Goal: Task Accomplishment & Management: Use online tool/utility

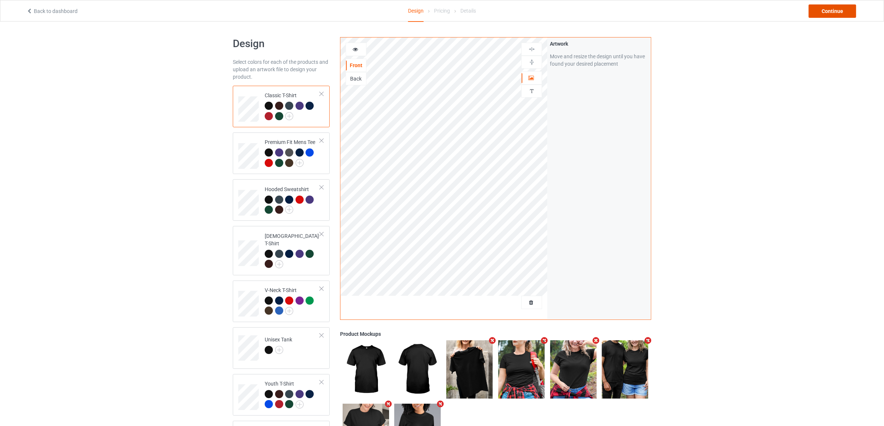
click at [836, 10] on div "Continue" at bounding box center [833, 10] width 48 height 13
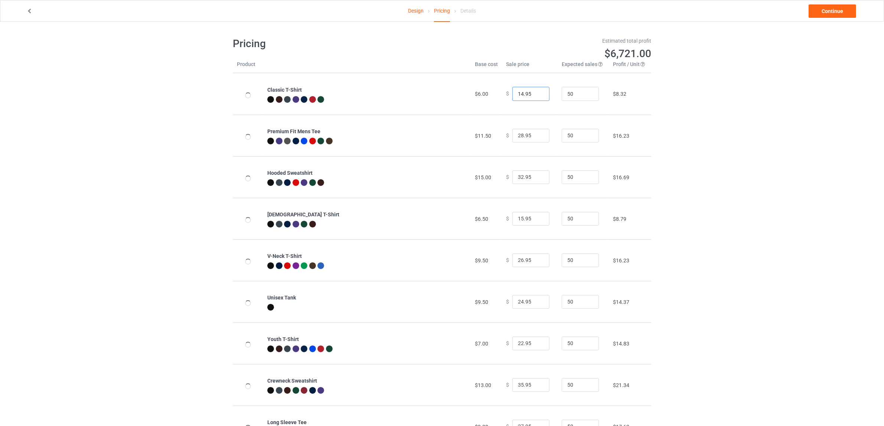
click at [520, 94] on input "14.95" at bounding box center [530, 94] width 37 height 14
type input "16.95"
click at [518, 173] on input "32.95" at bounding box center [530, 177] width 37 height 14
drag, startPoint x: 519, startPoint y: 175, endPoint x: 501, endPoint y: 174, distance: 17.5
click at [506, 174] on div "$ 32.95" at bounding box center [530, 177] width 48 height 14
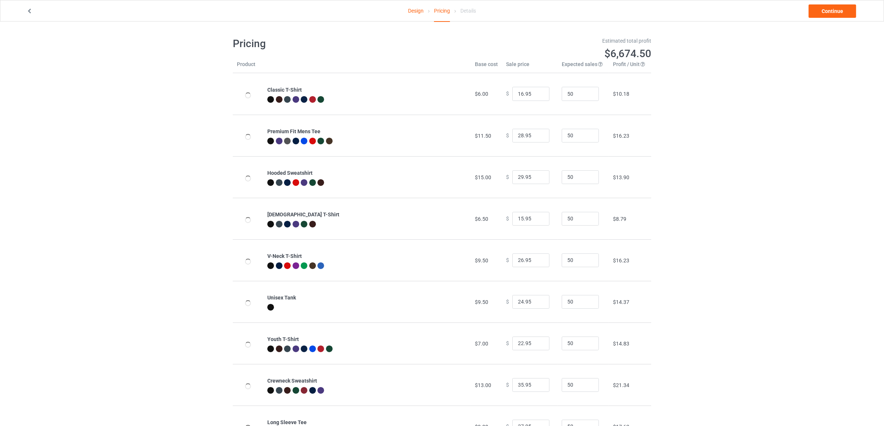
click at [779, 181] on div "Design Pricing Details Continue Pricing Estimated total profit $6,674.50 Produc…" at bounding box center [442, 242] width 884 height 441
click at [519, 177] on input "29.95" at bounding box center [530, 177] width 37 height 14
type input "32.95"
click at [751, 183] on div "Design Pricing Details Continue Pricing Estimated total profit $6,814.00 Produc…" at bounding box center [442, 242] width 884 height 441
click at [830, 10] on link "Continue" at bounding box center [833, 10] width 48 height 13
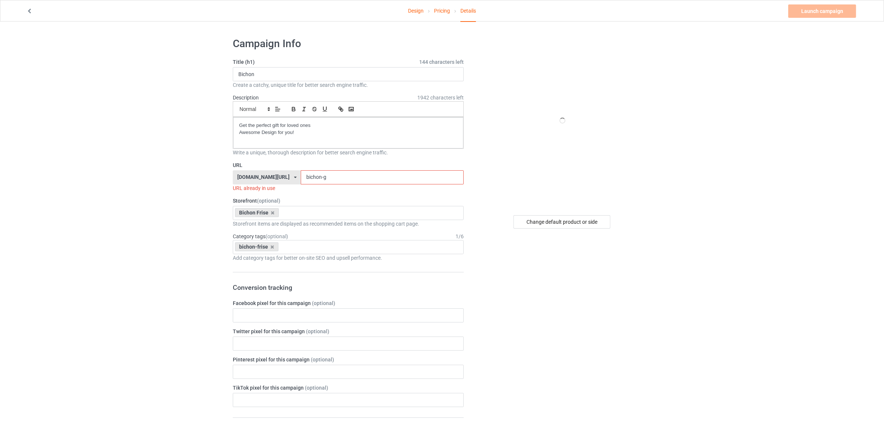
click at [342, 176] on input "bichon-g" at bounding box center [382, 177] width 163 height 14
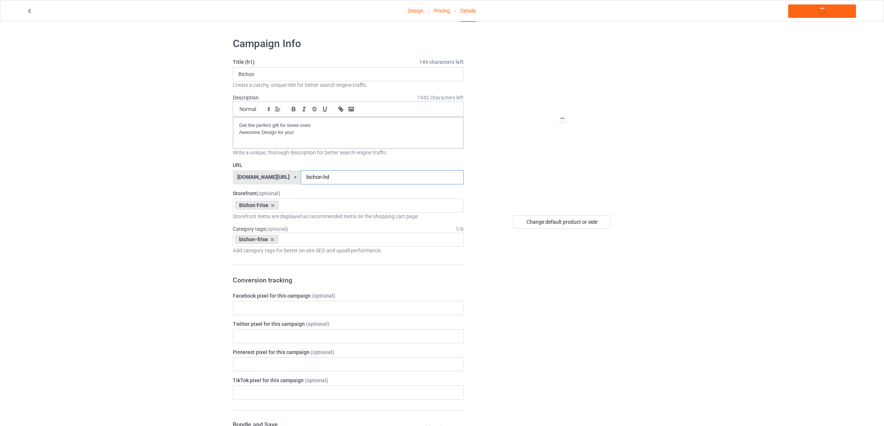
type input "bichon-hd"
click at [632, 275] on div "Change default product or side" at bounding box center [562, 406] width 187 height 749
click at [552, 223] on div "Change default product or side" at bounding box center [561, 221] width 97 height 13
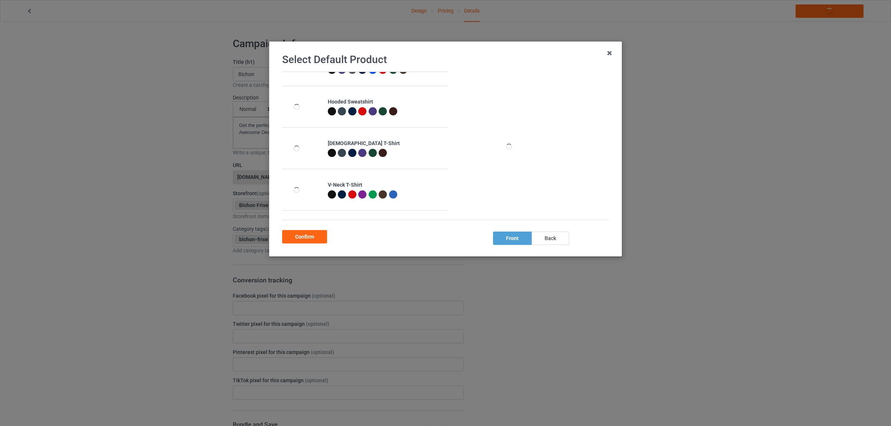
scroll to position [46, 0]
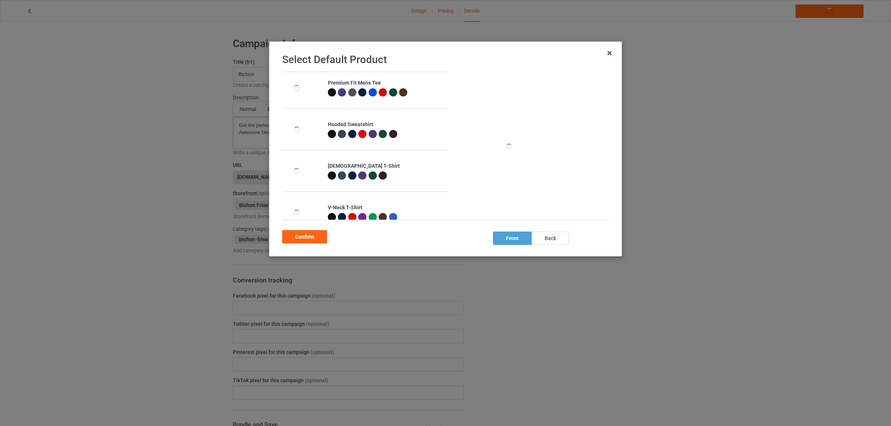
click at [329, 136] on div at bounding box center [332, 134] width 8 height 8
click at [307, 236] on div "Confirm" at bounding box center [304, 236] width 45 height 13
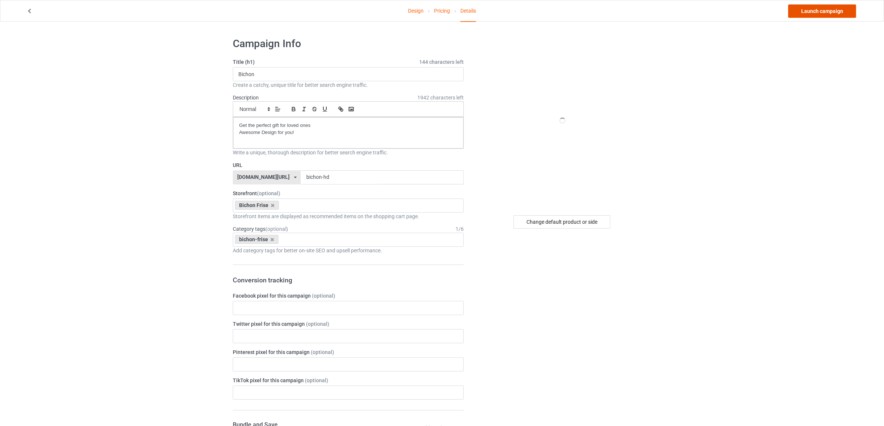
click at [823, 9] on link "Launch campaign" at bounding box center [822, 10] width 68 height 13
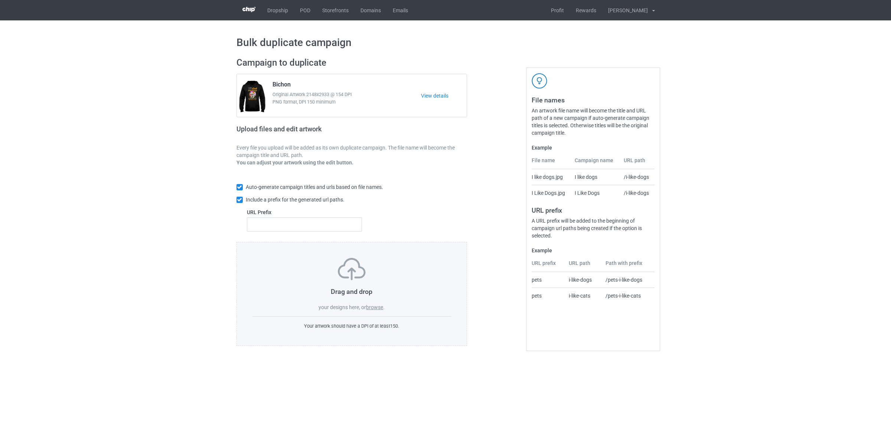
click at [375, 305] on label "browse" at bounding box center [374, 307] width 17 height 6
click at [0, 0] on input "browse" at bounding box center [0, 0] width 0 height 0
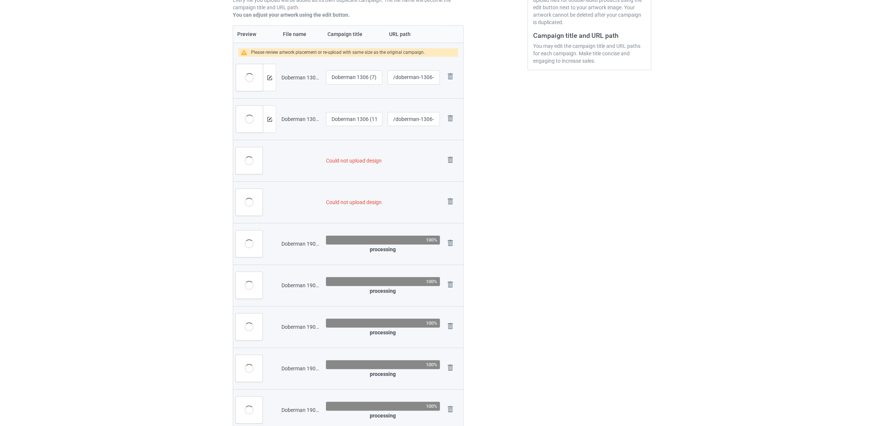
scroll to position [223, 0]
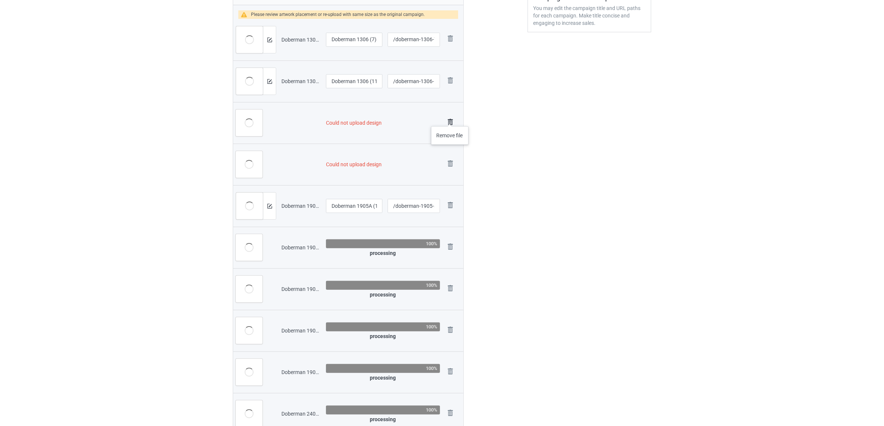
click at [450, 119] on img at bounding box center [450, 122] width 10 height 10
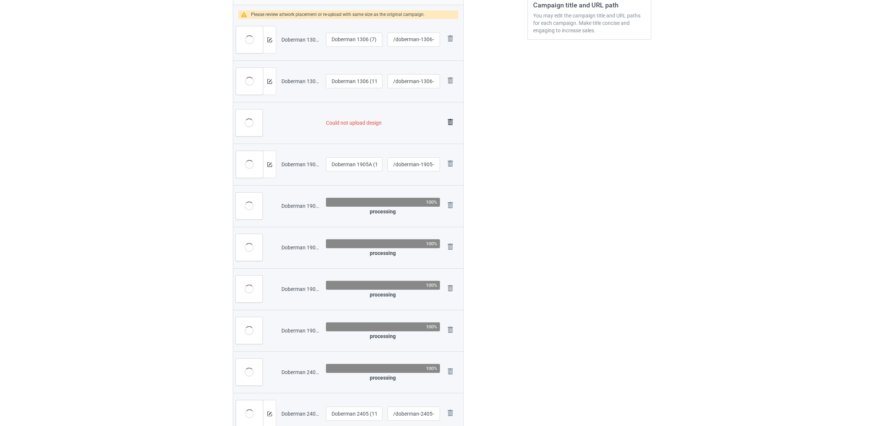
click at [447, 122] on img at bounding box center [450, 122] width 10 height 10
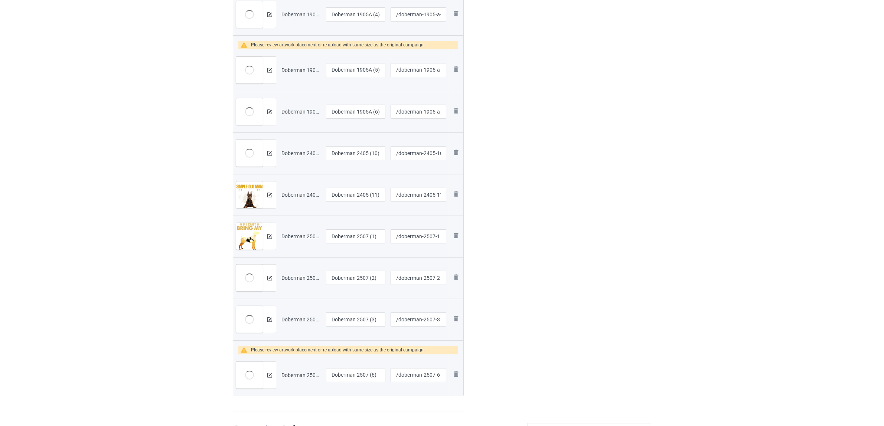
scroll to position [293, 0]
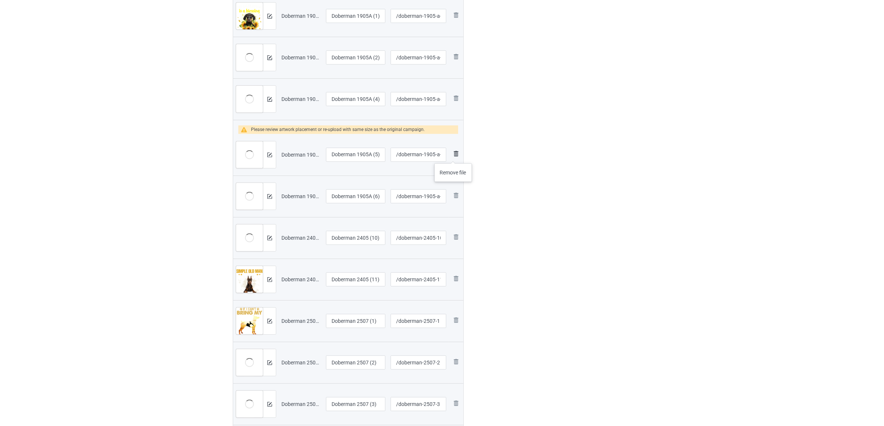
click at [453, 156] on img at bounding box center [455, 153] width 9 height 9
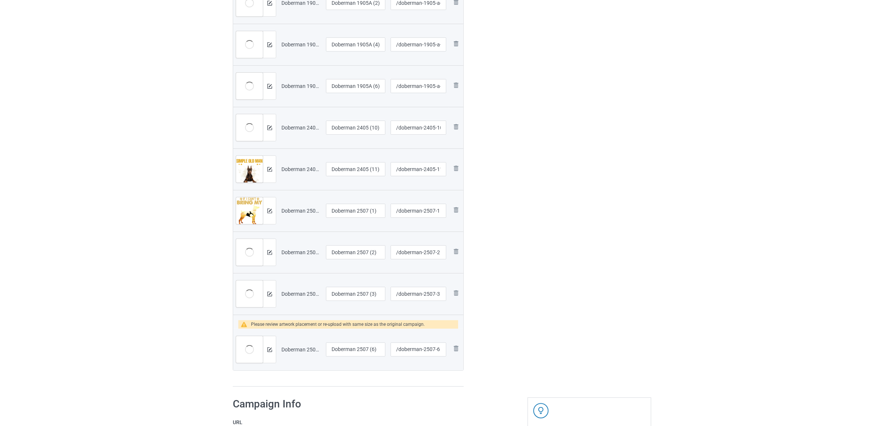
scroll to position [432, 0]
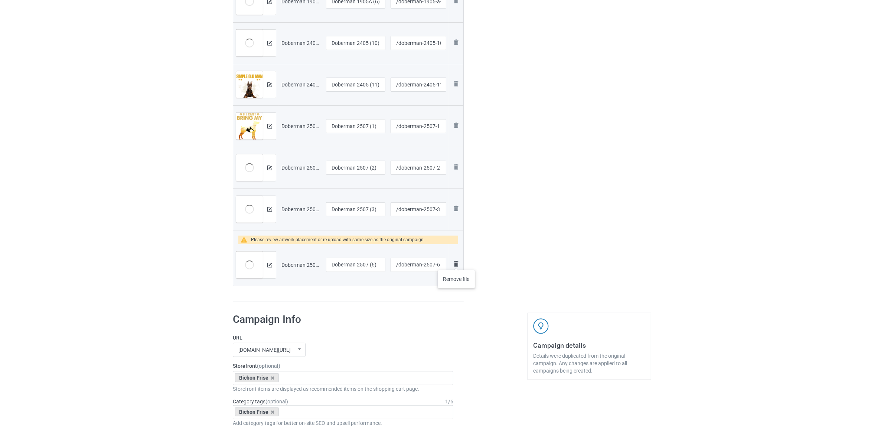
click at [457, 262] on img at bounding box center [455, 264] width 9 height 9
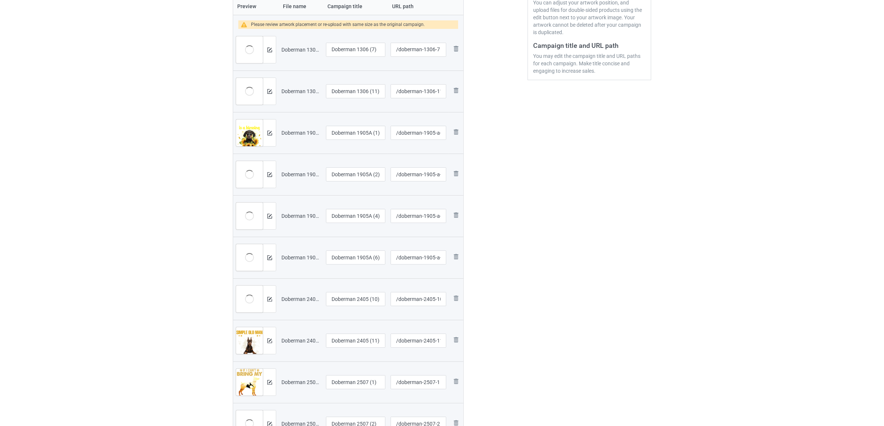
scroll to position [107, 0]
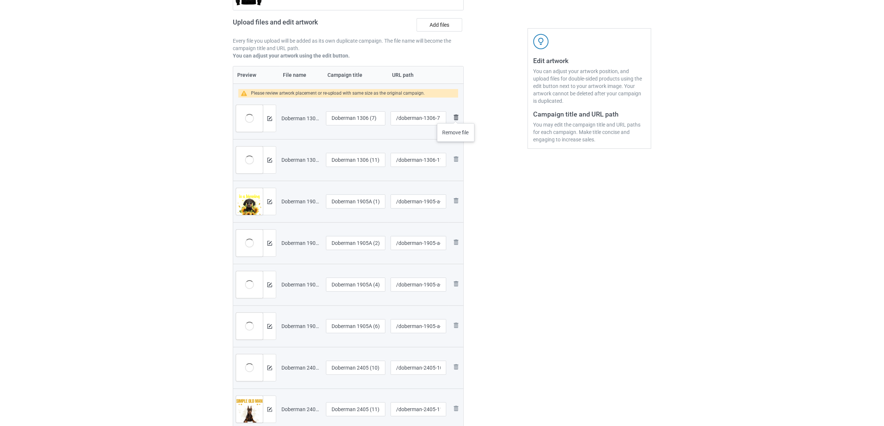
click at [456, 116] on img at bounding box center [455, 117] width 9 height 9
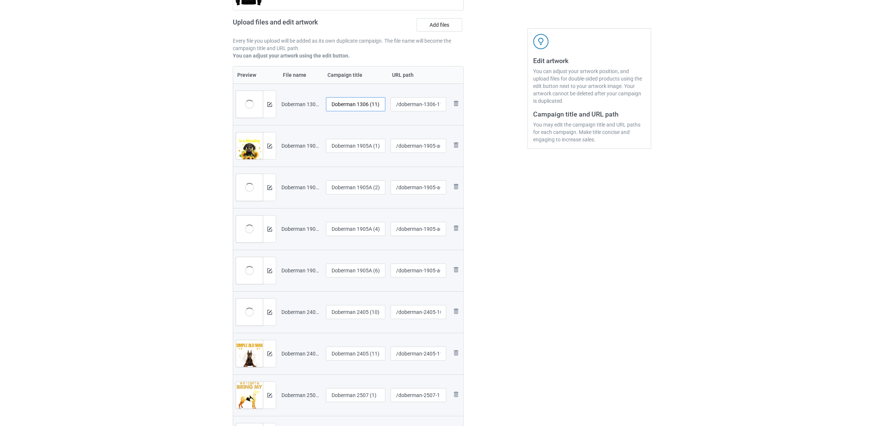
drag, startPoint x: 358, startPoint y: 104, endPoint x: 396, endPoint y: 99, distance: 37.8
click at [396, 99] on tr "Preview and edit artwork Doberman 1306 (11).png Doberman 1306 (11) /doberman-13…" at bounding box center [348, 105] width 230 height 42
click at [345, 104] on input "Doberman" at bounding box center [355, 104] width 59 height 14
type input "Doberman"
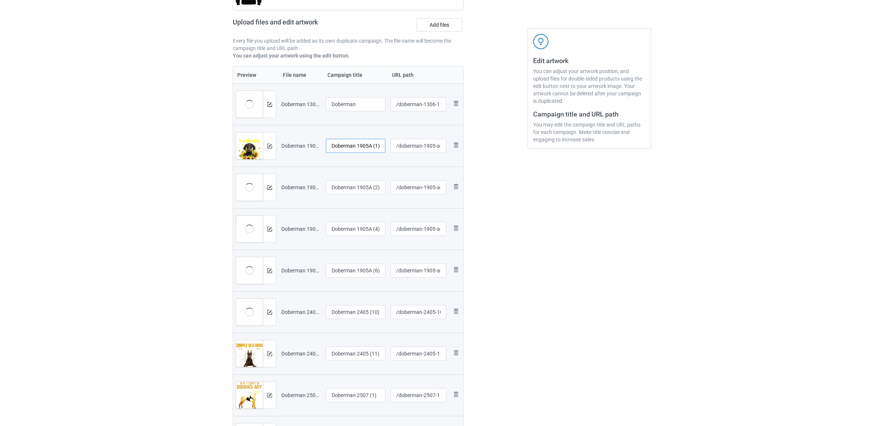
click at [355, 147] on input "Doberman 1905A (1)" at bounding box center [355, 146] width 59 height 14
paste input "text"
type input "Doberman"
click at [356, 188] on input "Doberman 1905A (2)" at bounding box center [355, 187] width 59 height 14
paste input "text"
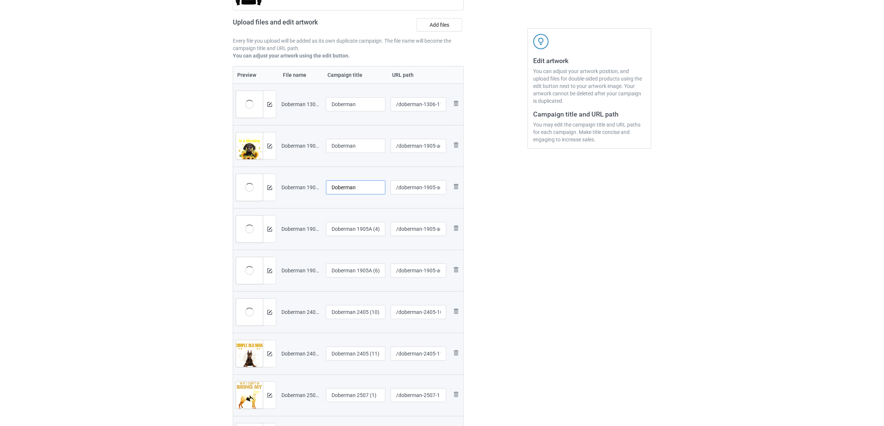
type input "Doberman"
click at [352, 226] on input "Doberman 1905A (4)" at bounding box center [355, 229] width 59 height 14
paste input "text"
type input "Doberman"
click at [351, 271] on input "Doberman 1905A (6)" at bounding box center [355, 271] width 59 height 14
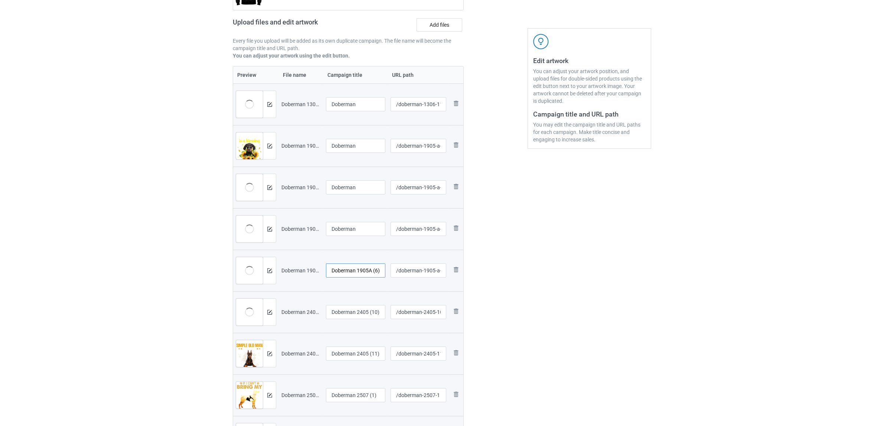
paste input "text"
type input "Doberman"
click at [350, 309] on input "Doberman 2405 (10)" at bounding box center [355, 312] width 59 height 14
paste input "text"
type input "Doberman"
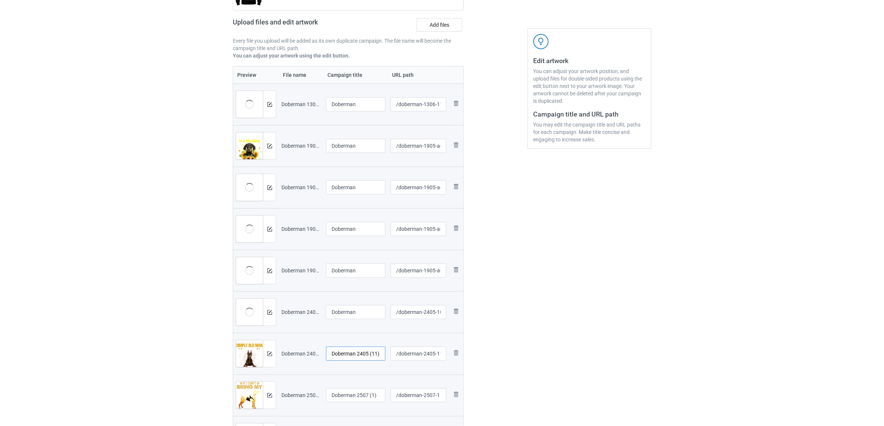
click at [348, 350] on input "Doberman 2405 (11)" at bounding box center [355, 354] width 59 height 14
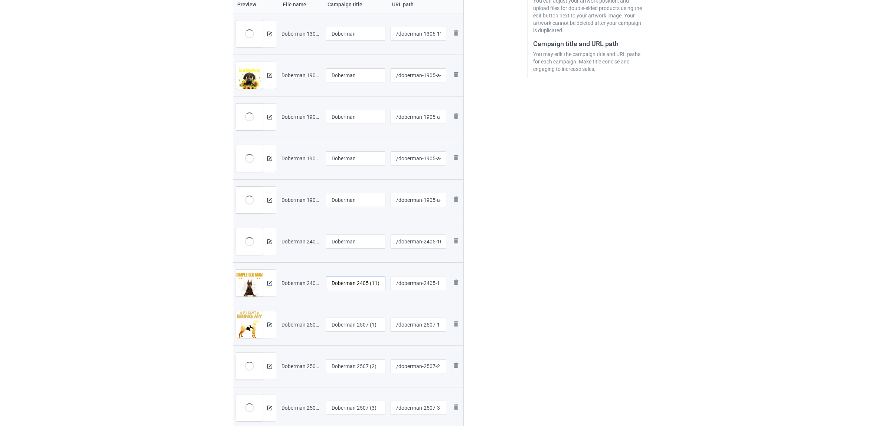
scroll to position [246, 0]
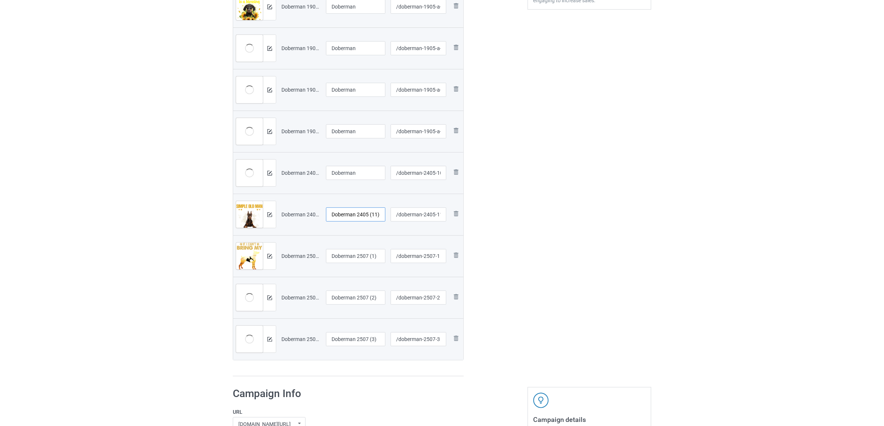
paste input "text"
type input "Doberman"
click at [350, 255] on input "Doberman 2507 (1)" at bounding box center [355, 256] width 59 height 14
paste input "text"
type input "Doberman"
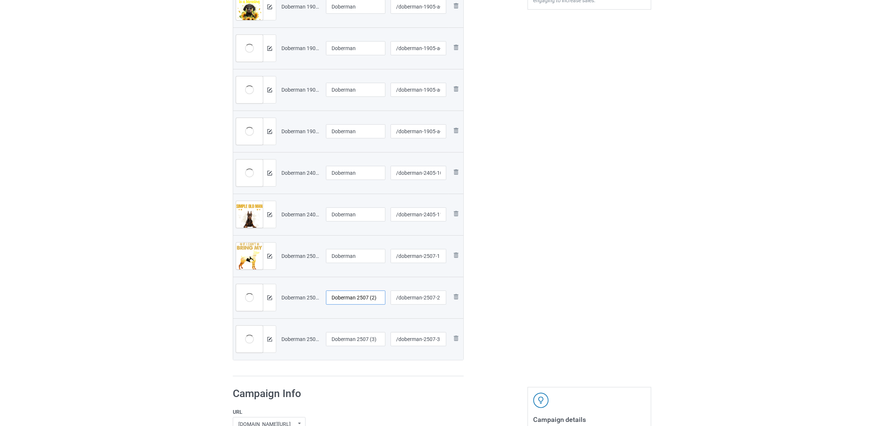
click at [355, 297] on input "Doberman 2507 (2)" at bounding box center [355, 298] width 59 height 14
paste input "text"
type input "Doberman"
click at [349, 339] on input "Doberman 2507 (3)" at bounding box center [355, 339] width 59 height 14
paste input "text"
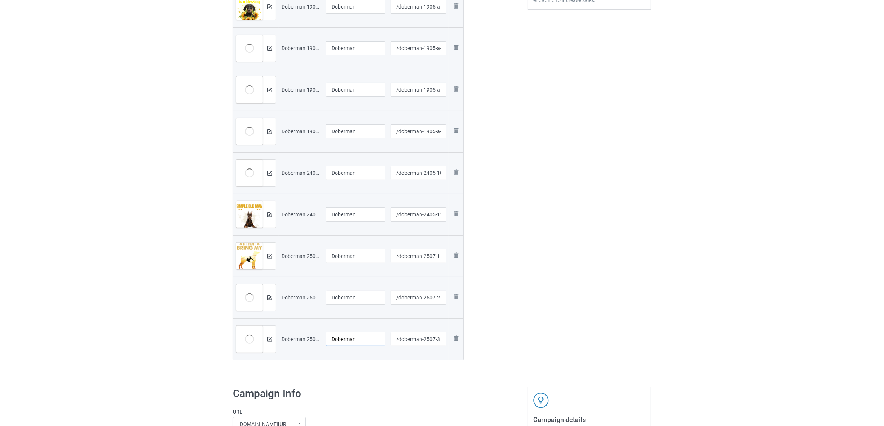
type input "Doberman"
click at [357, 368] on div "Preview File name Campaign title URL path Preview and edit artwork Doberman 130…" at bounding box center [348, 152] width 231 height 450
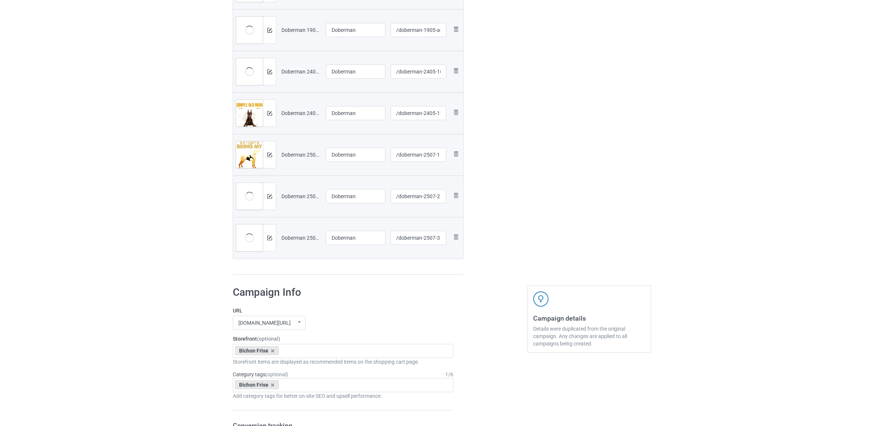
scroll to position [432, 0]
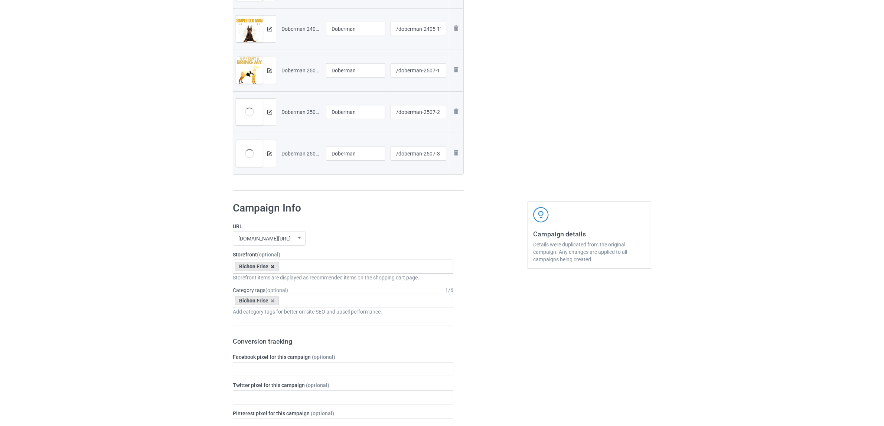
click at [273, 265] on icon at bounding box center [273, 266] width 4 height 5
paste input "Doberman"
type input "Doberman"
click at [255, 281] on div "Doberman" at bounding box center [343, 281] width 220 height 14
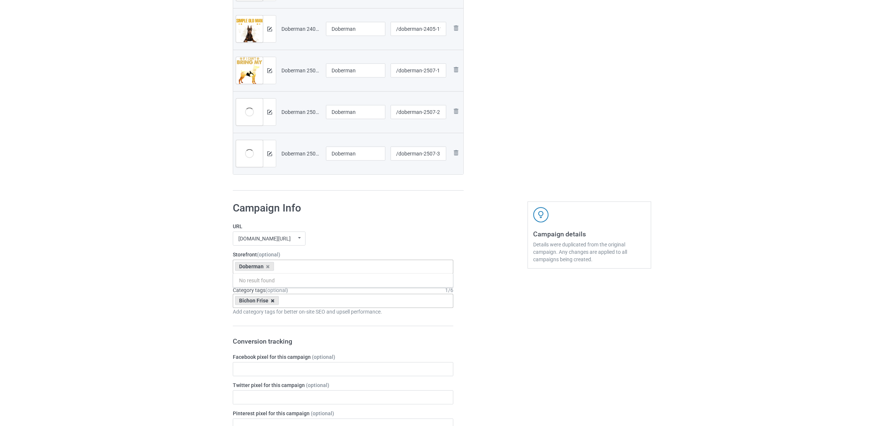
click at [272, 298] on icon at bounding box center [273, 300] width 4 height 5
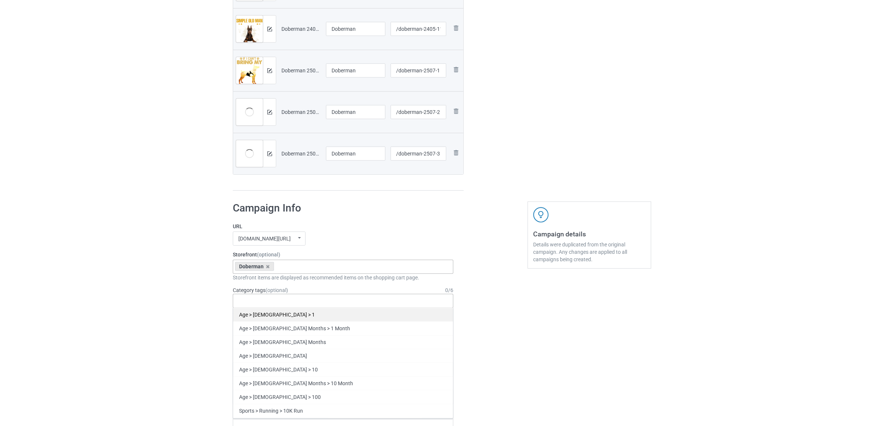
paste input "Doberman"
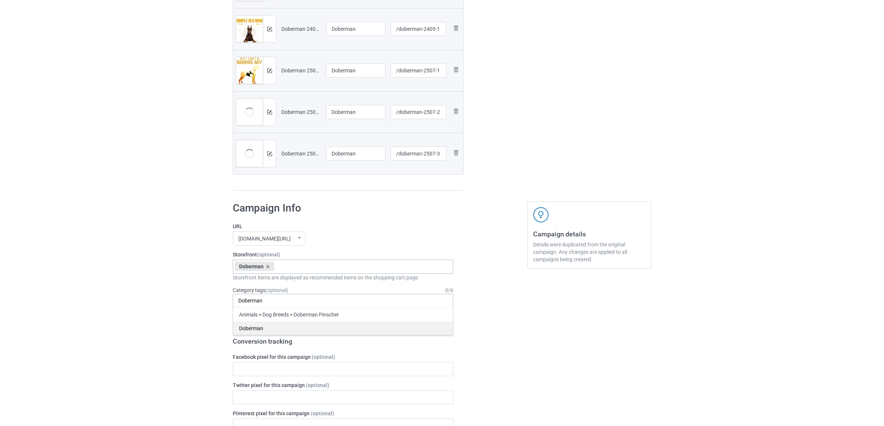
type input "Doberman"
click at [254, 324] on div "Doberman" at bounding box center [343, 329] width 220 height 14
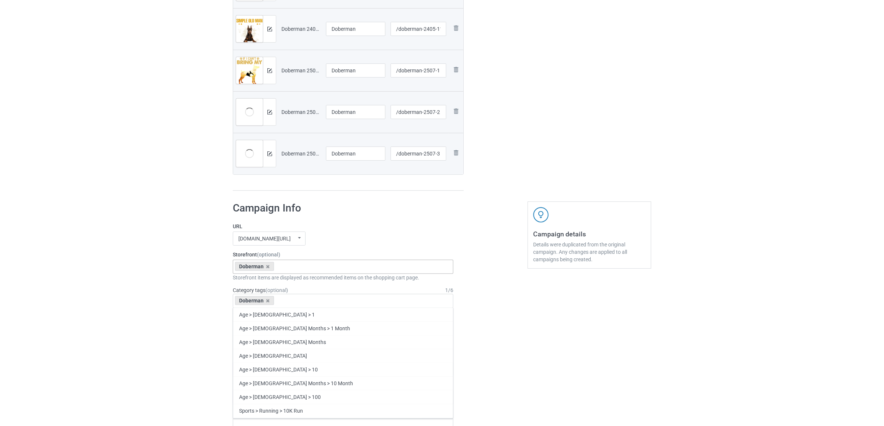
click at [186, 316] on div "Bulk duplicate campaign Campaign to duplicate Bichon Original Artwork 2148x2933…" at bounding box center [442, 238] width 884 height 1299
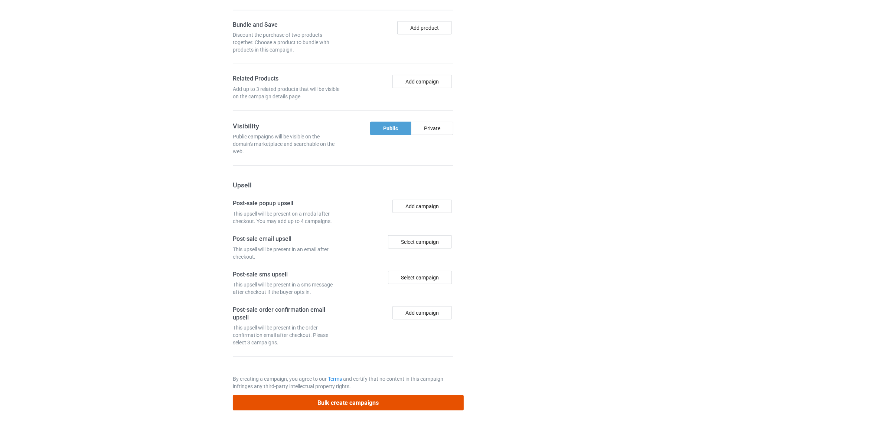
click at [384, 401] on button "Bulk create campaigns" at bounding box center [348, 402] width 231 height 15
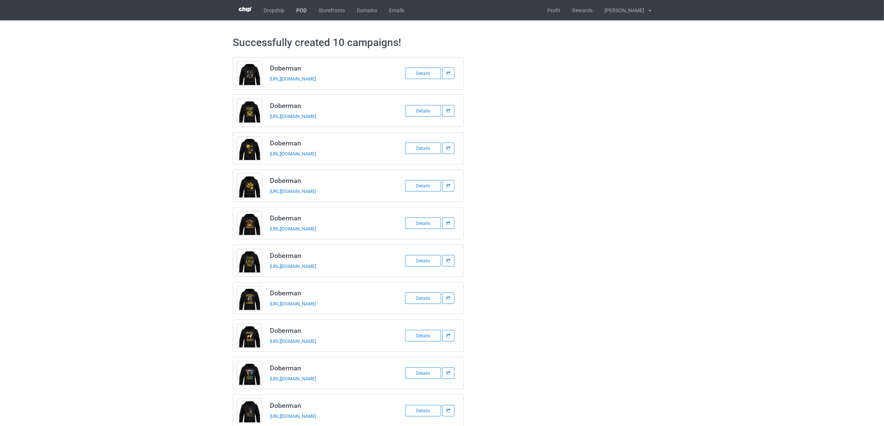
click at [303, 8] on link "POD" at bounding box center [301, 10] width 22 height 20
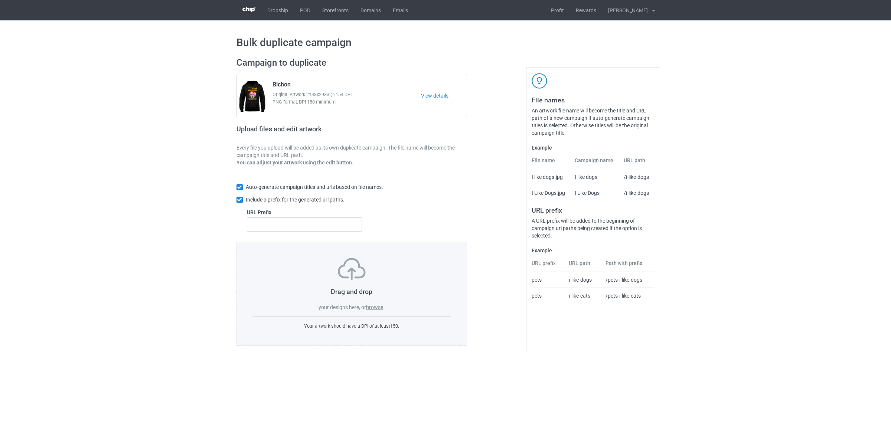
click at [374, 307] on label "browse" at bounding box center [374, 307] width 17 height 6
click at [0, 0] on input "browse" at bounding box center [0, 0] width 0 height 0
click at [370, 304] on div "Drag and drop your designs here, or browse ." at bounding box center [351, 284] width 199 height 53
click at [373, 307] on label "browse" at bounding box center [374, 307] width 17 height 6
click at [0, 0] on input "browse" at bounding box center [0, 0] width 0 height 0
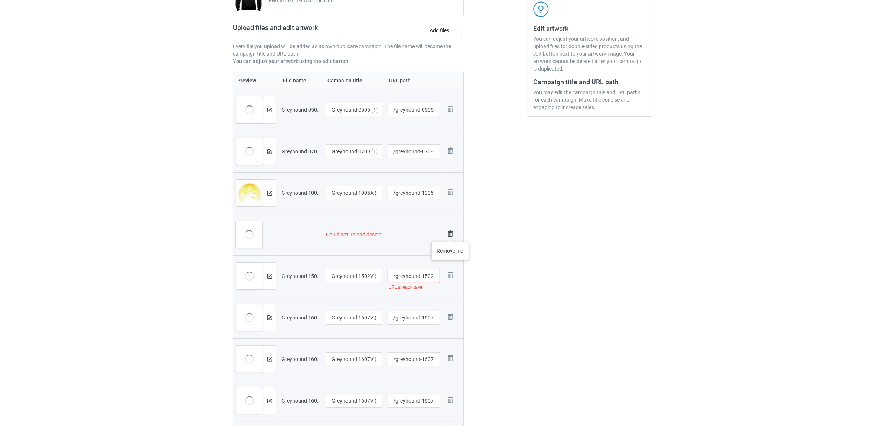
click at [450, 234] on img at bounding box center [450, 234] width 10 height 10
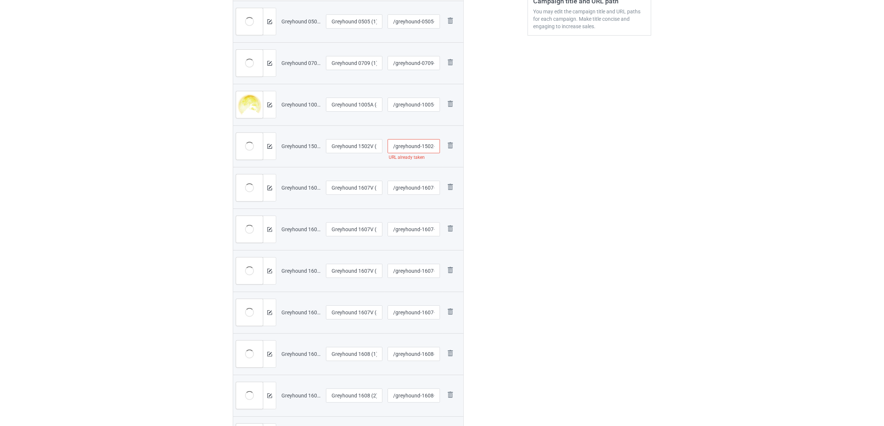
scroll to position [271, 0]
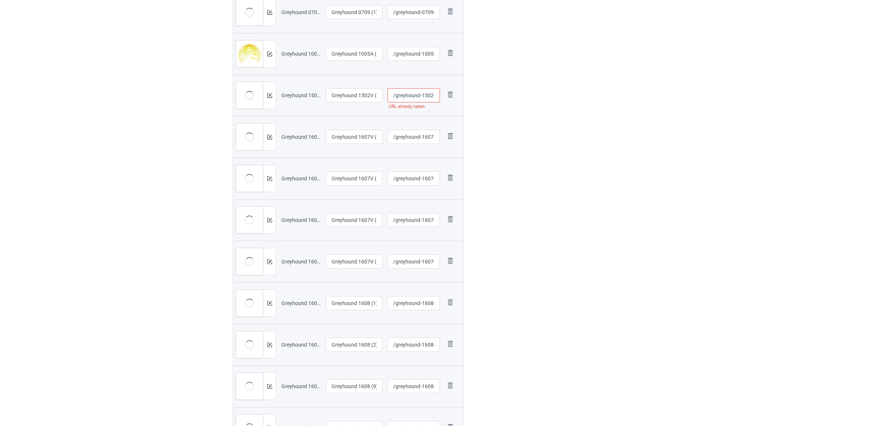
click at [429, 97] on input "/greyhound-1502-v-205" at bounding box center [414, 95] width 52 height 14
type input "/greyhound-150a2-v-205"
click at [561, 179] on div "Edit artwork You can adjust your artwork position, and upload files for double-…" at bounding box center [589, 216] width 134 height 870
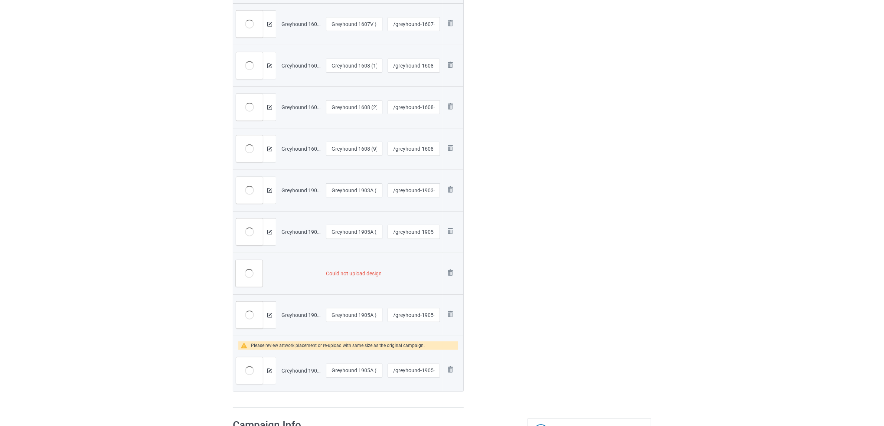
scroll to position [596, 0]
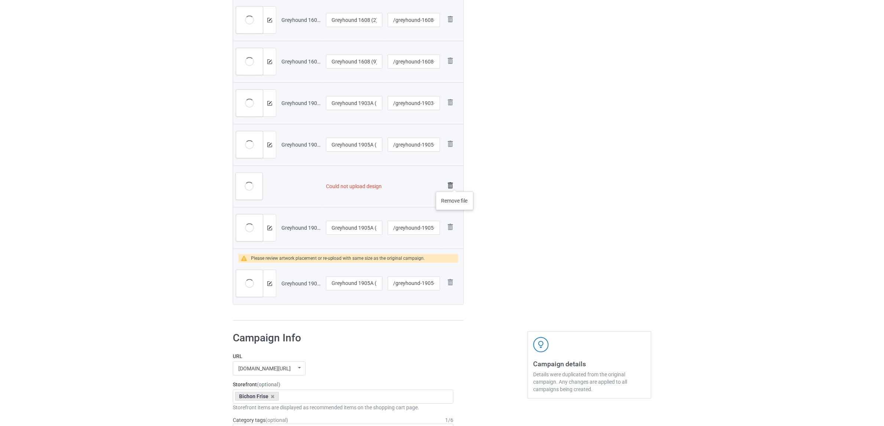
click at [455, 184] on img at bounding box center [450, 185] width 10 height 10
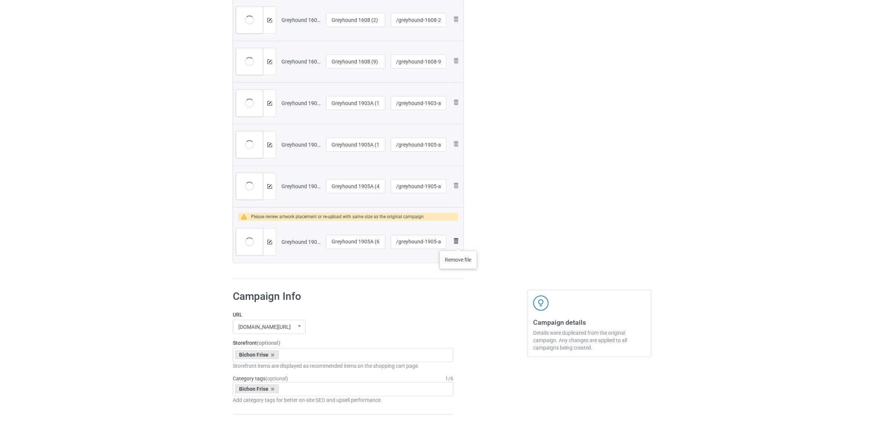
click at [459, 243] on img at bounding box center [455, 240] width 9 height 9
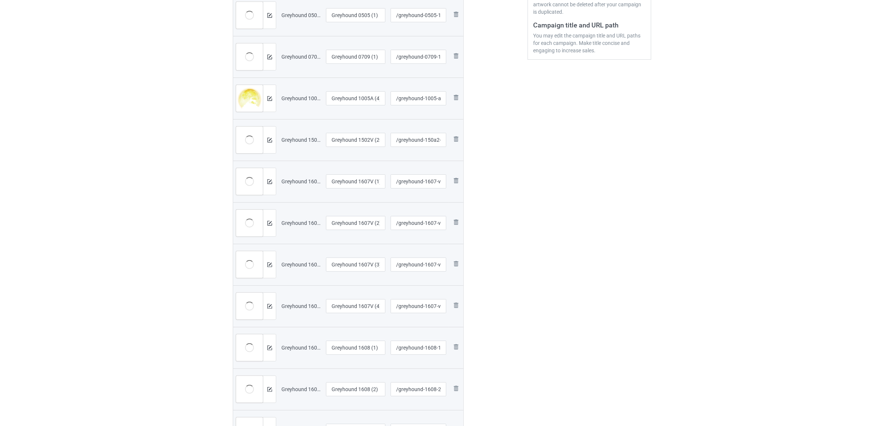
scroll to position [101, 0]
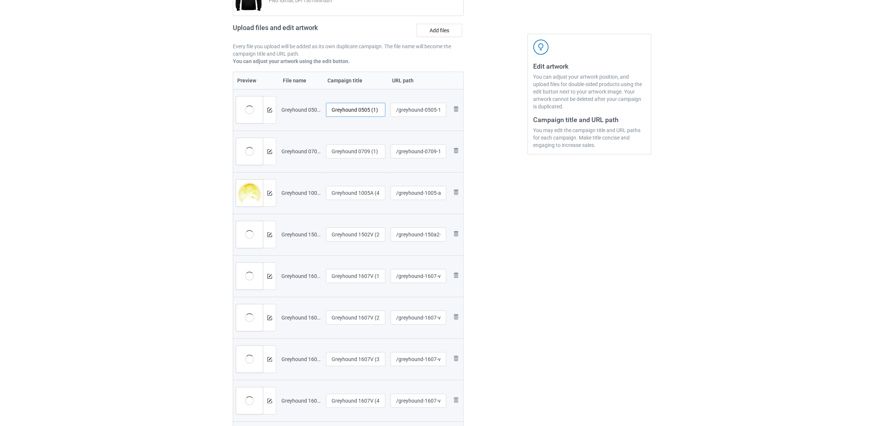
drag, startPoint x: 358, startPoint y: 111, endPoint x: 379, endPoint y: 109, distance: 22.0
click at [379, 109] on input "Greyhound 0505 (1)" at bounding box center [355, 110] width 59 height 14
click at [353, 111] on input "Greyhound" at bounding box center [355, 110] width 59 height 14
type input "Greyhound"
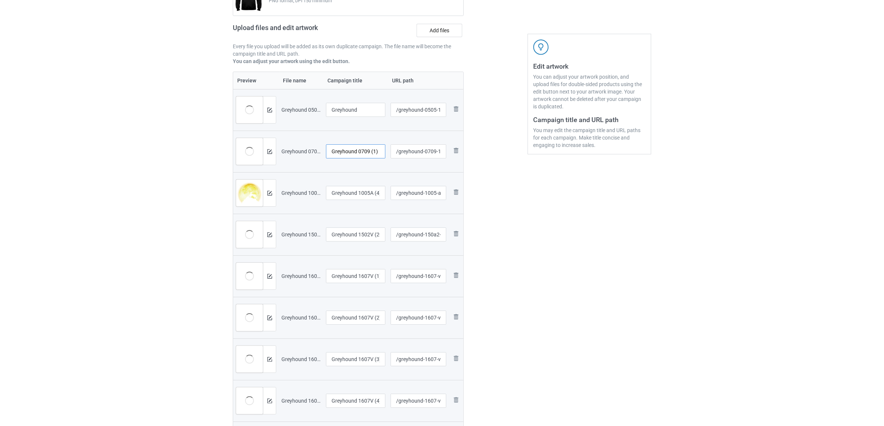
click at [350, 149] on input "Greyhound 0709 (1)" at bounding box center [355, 151] width 59 height 14
paste input "text"
type input "Greyhound"
click at [355, 195] on input "Greyhound 1005A (4)" at bounding box center [355, 193] width 59 height 14
paste input "text"
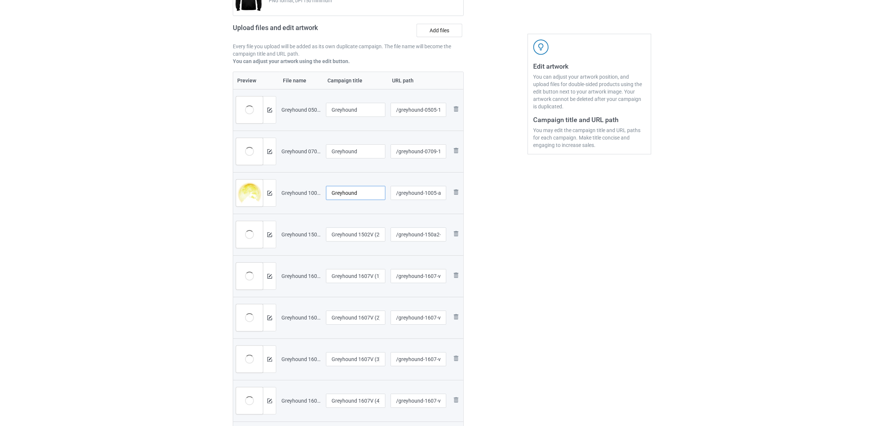
type input "Greyhound"
click at [353, 235] on input "Greyhound 1502V (205)" at bounding box center [355, 235] width 59 height 14
paste input "text"
type input "Greyhound"
click at [346, 272] on input "Greyhound 1607V (1)" at bounding box center [355, 276] width 59 height 14
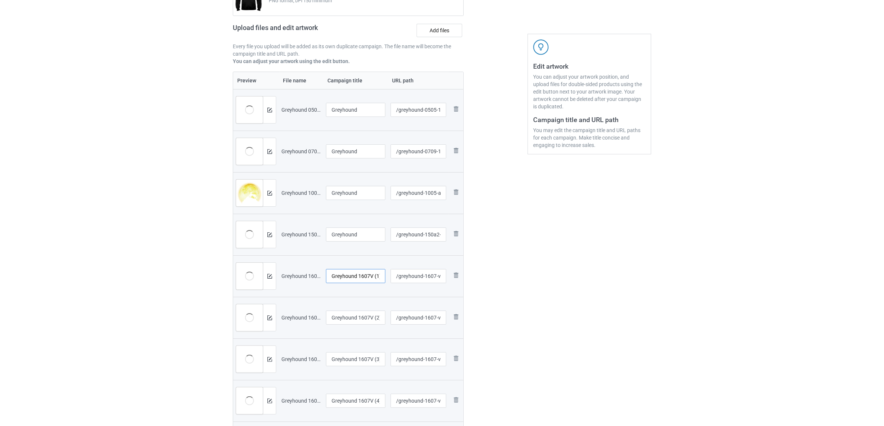
paste input "text"
type input "Greyhound"
click at [346, 322] on input "Greyhound 1607V (2)" at bounding box center [355, 318] width 59 height 14
paste input "text"
type input "Greyhound"
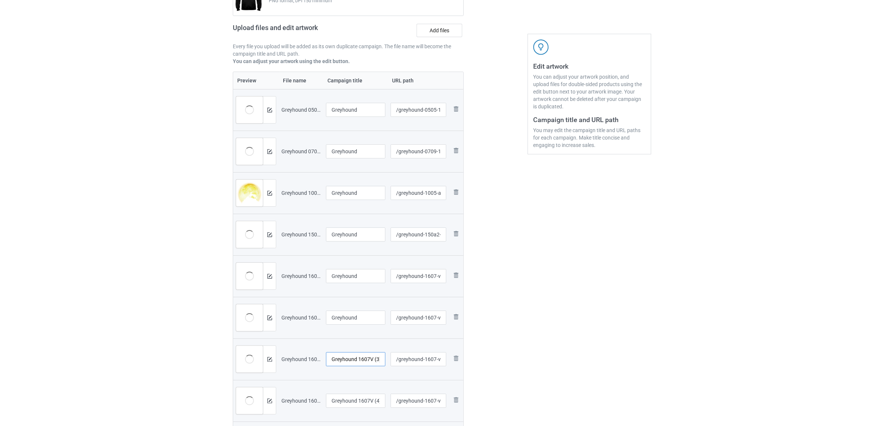
click at [351, 356] on input "Greyhound 1607V (3)" at bounding box center [355, 359] width 59 height 14
paste input "text"
type input "Greyhound"
click at [345, 399] on input "Greyhound 1607V (4)" at bounding box center [355, 401] width 59 height 14
paste input "text"
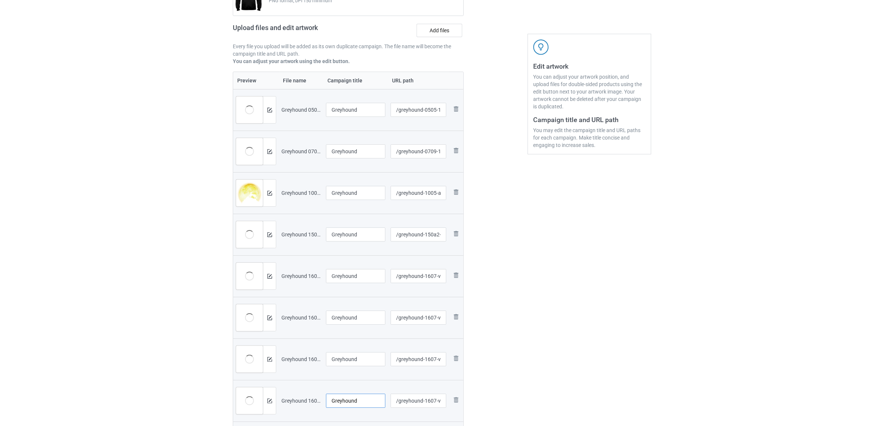
type input "Greyhound"
click at [580, 359] on div "Edit artwork You can adjust your artwork position, and upload files for double-…" at bounding box center [589, 322] width 134 height 743
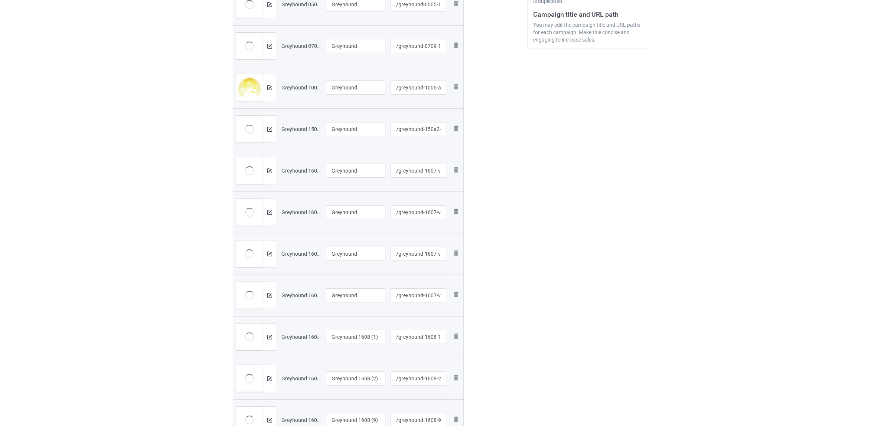
scroll to position [287, 0]
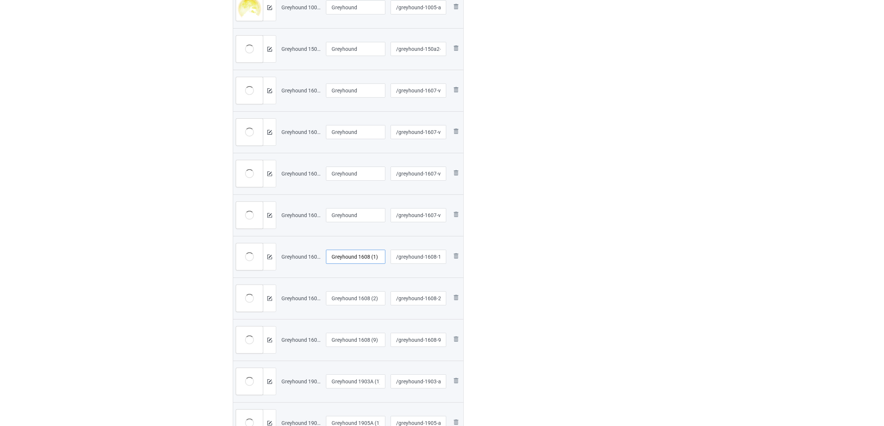
click at [360, 254] on input "Greyhound 1608 (1)" at bounding box center [355, 257] width 59 height 14
paste input "text"
type input "Greyhound"
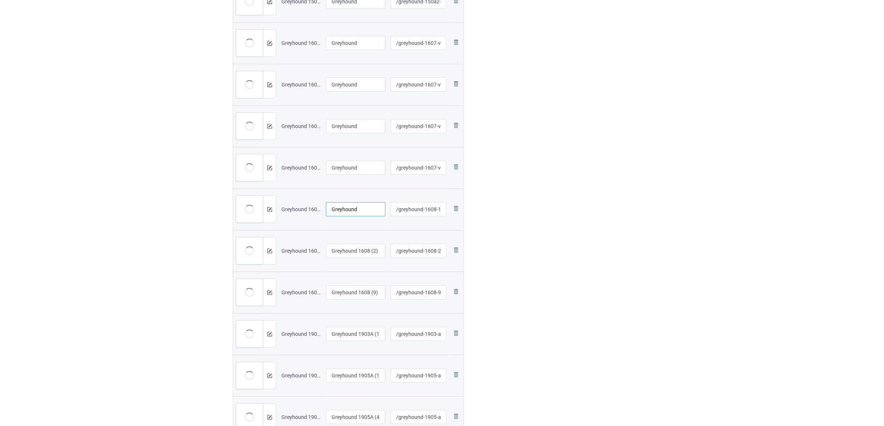
scroll to position [380, 0]
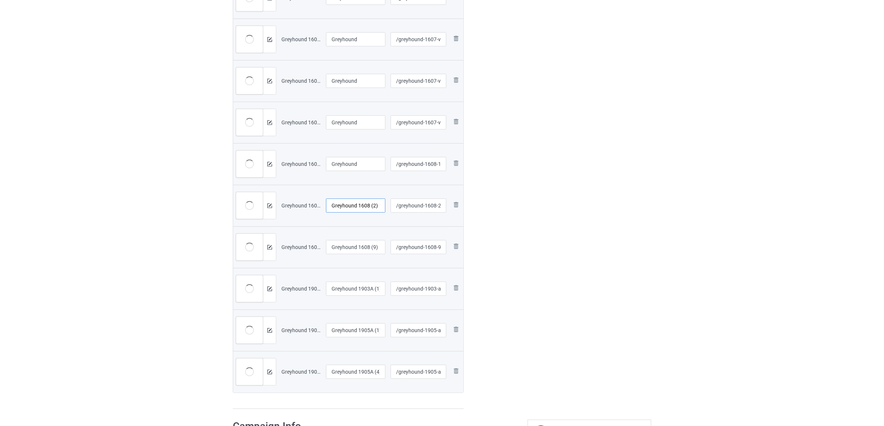
click at [353, 203] on input "Greyhound 1608 (2)" at bounding box center [355, 206] width 59 height 14
paste input "text"
type input "Greyhound"
click at [349, 246] on input "Greyhound 1608 (9)" at bounding box center [355, 247] width 59 height 14
paste input "text"
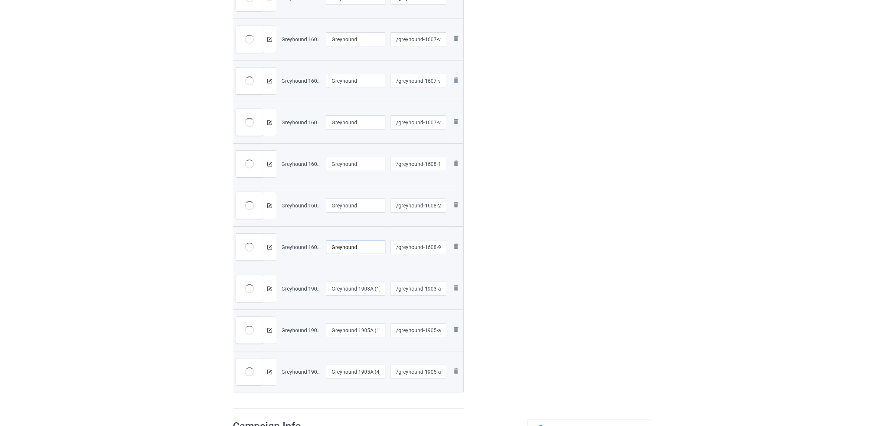
type input "Greyhound"
click at [354, 291] on input "Greyhound 1903A (1)" at bounding box center [355, 289] width 59 height 14
paste input "text"
type input "Greyhound"
click at [349, 331] on input "Greyhound 1905A (1)" at bounding box center [355, 330] width 59 height 14
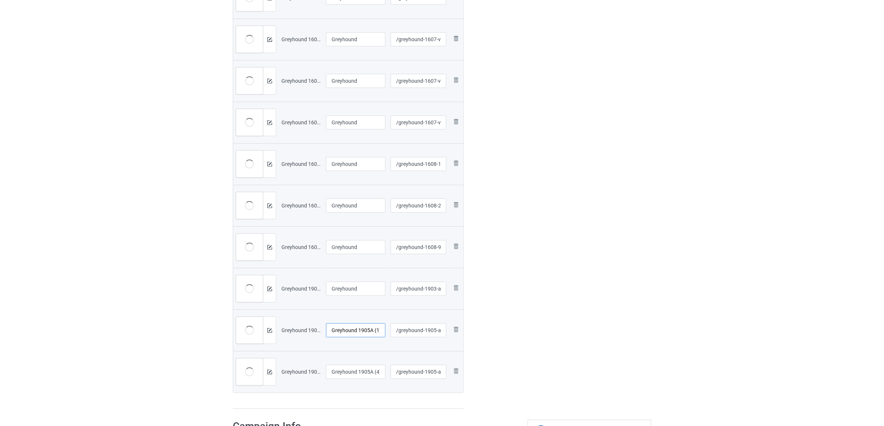
paste input "text"
type input "Greyhound"
click at [347, 368] on input "Greyhound 1905A (4)" at bounding box center [355, 372] width 59 height 14
paste input "text"
type input "Greyhound"
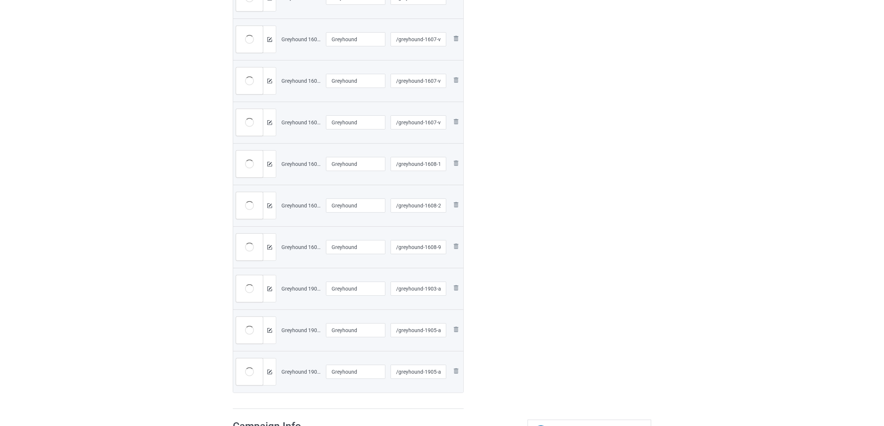
click at [566, 338] on div "Edit artwork You can adjust your artwork position, and upload files for double-…" at bounding box center [589, 43] width 134 height 743
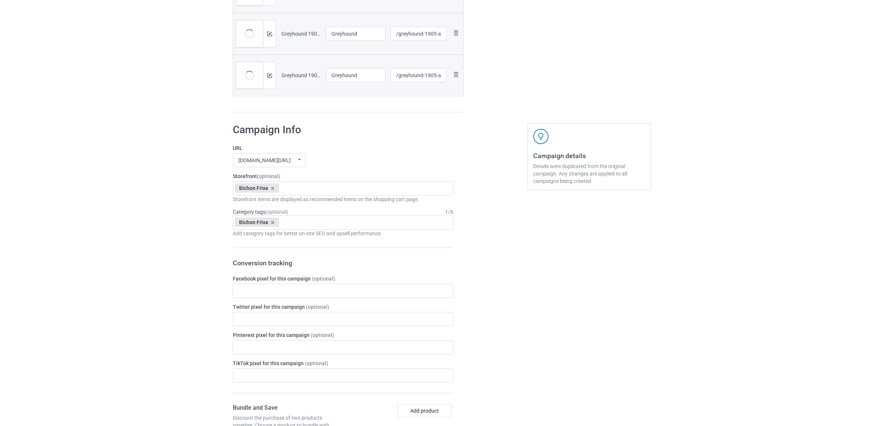
scroll to position [797, 0]
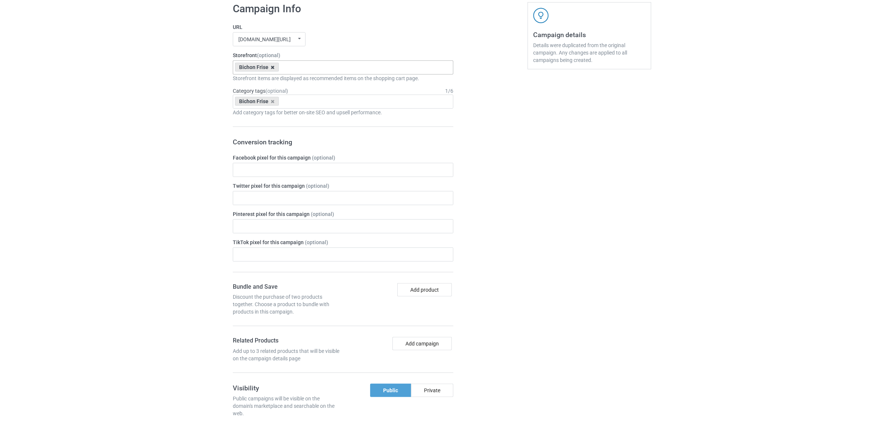
click at [273, 69] on icon at bounding box center [273, 67] width 4 height 5
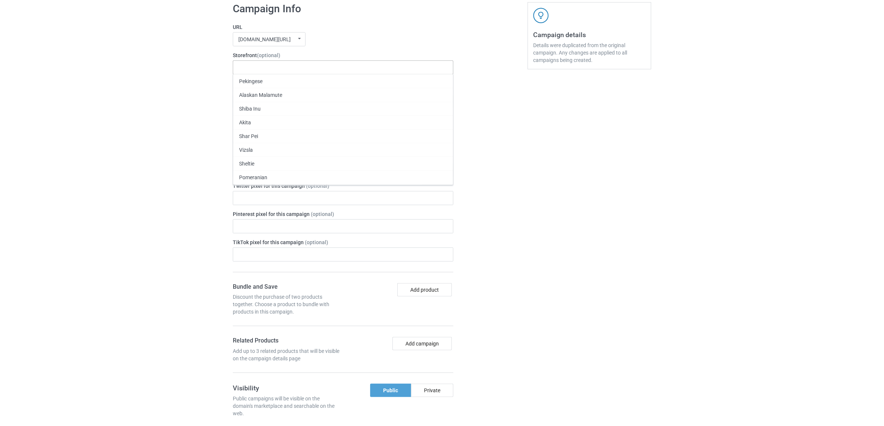
paste input "Greyhound"
type input "Greyhound"
click at [251, 81] on div "Greyhound" at bounding box center [343, 81] width 220 height 14
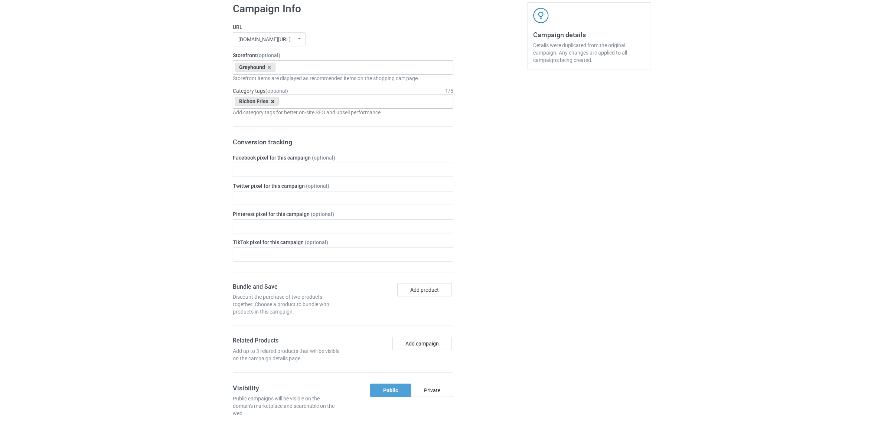
click at [274, 101] on icon at bounding box center [273, 101] width 4 height 5
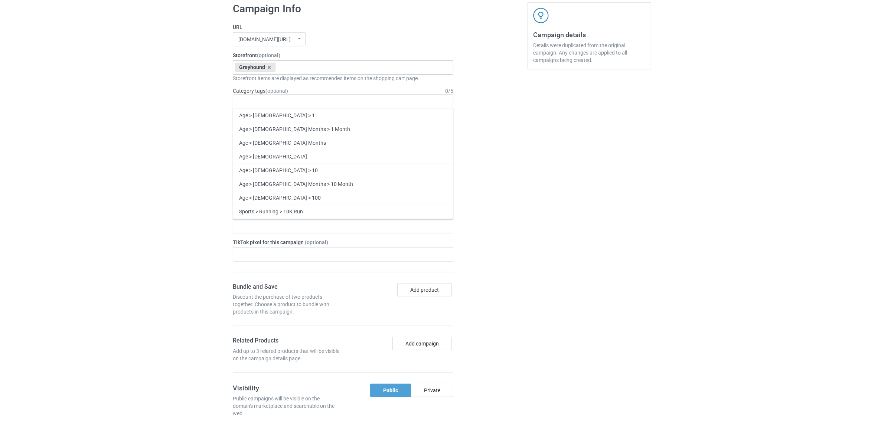
paste input "Greyhound"
type input "Greyhound"
click at [255, 140] on div "Greyhound" at bounding box center [343, 143] width 220 height 14
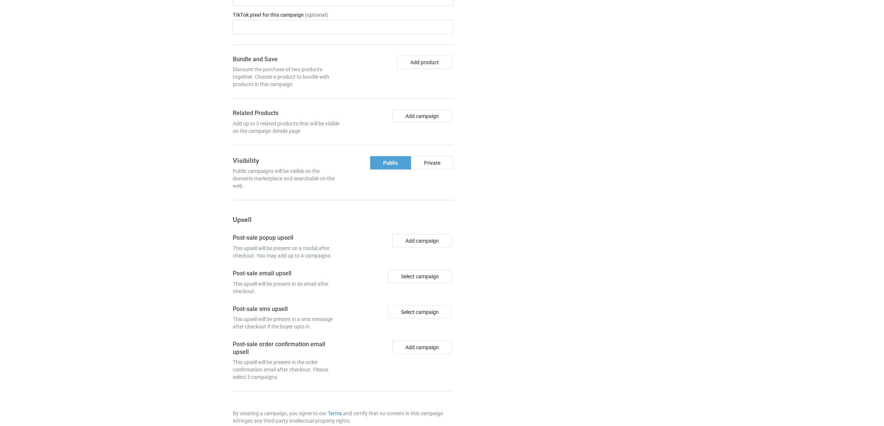
scroll to position [1062, 0]
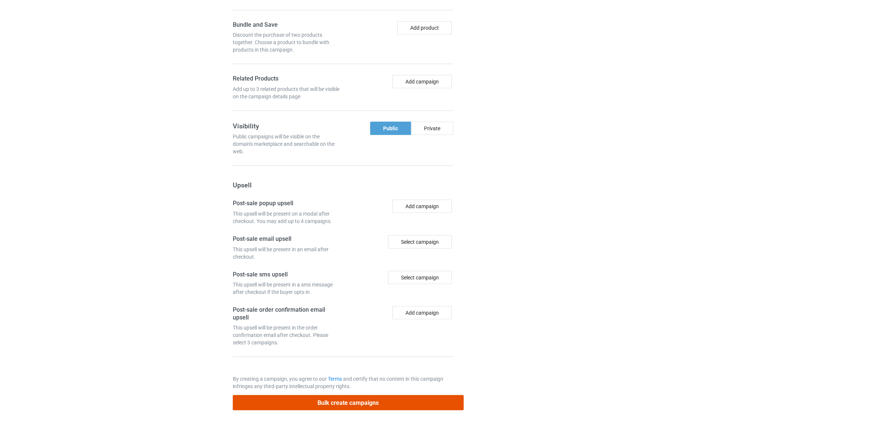
click at [342, 401] on button "Bulk create campaigns" at bounding box center [348, 402] width 231 height 15
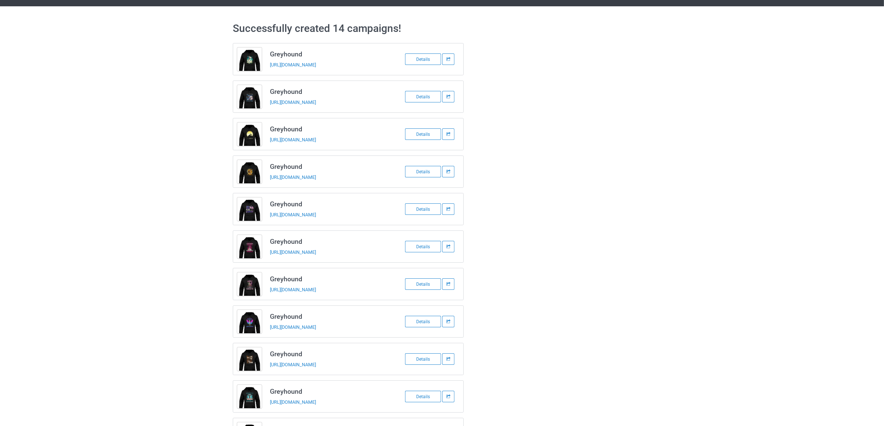
scroll to position [0, 0]
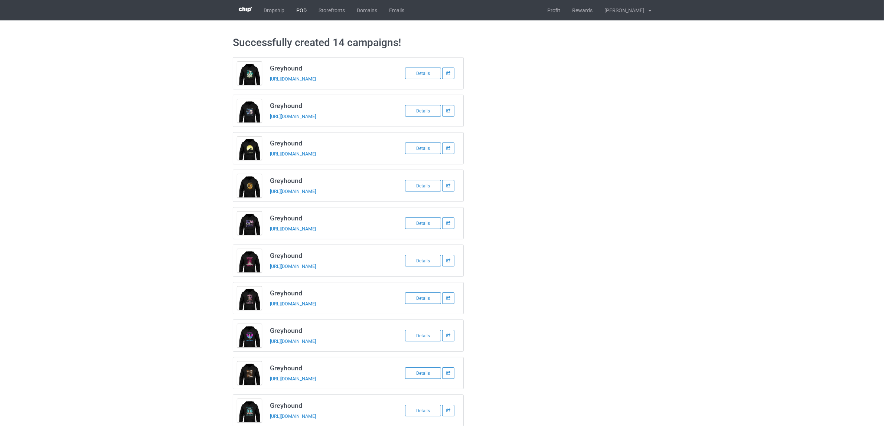
click at [303, 11] on link "POD" at bounding box center [301, 10] width 22 height 20
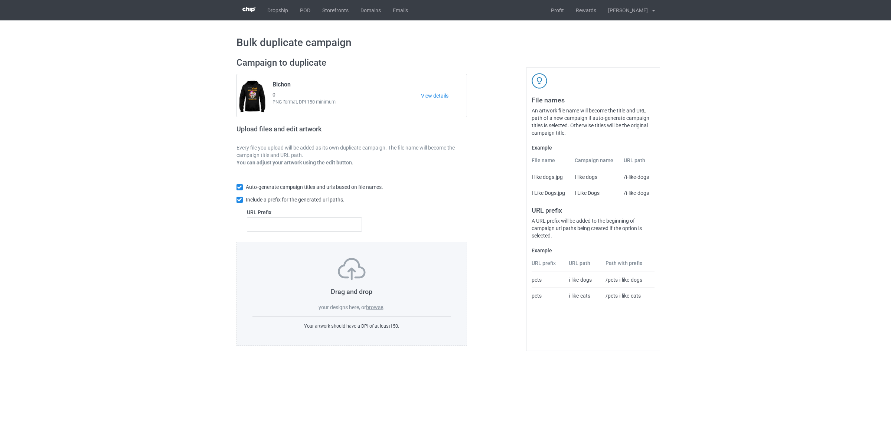
click at [378, 305] on label "browse" at bounding box center [374, 307] width 17 height 6
click at [0, 0] on input "browse" at bounding box center [0, 0] width 0 height 0
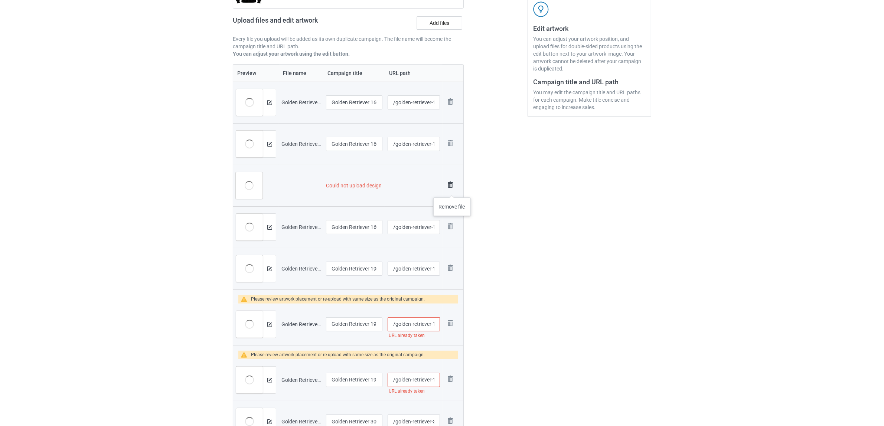
click at [451, 184] on img at bounding box center [450, 185] width 10 height 10
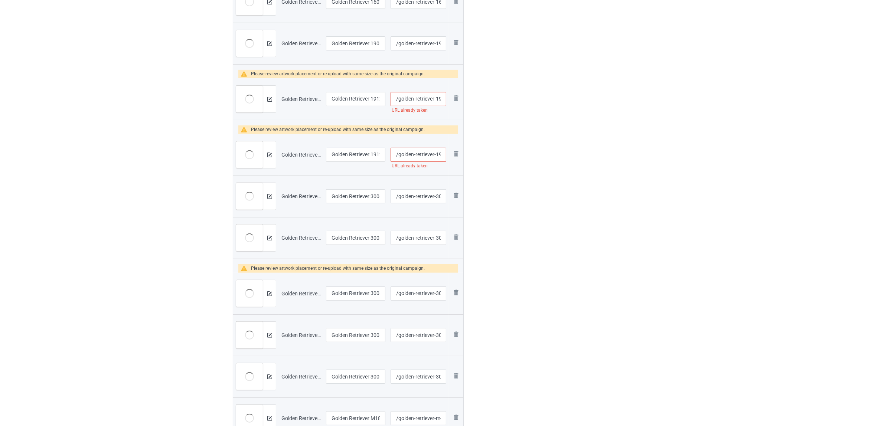
scroll to position [294, 0]
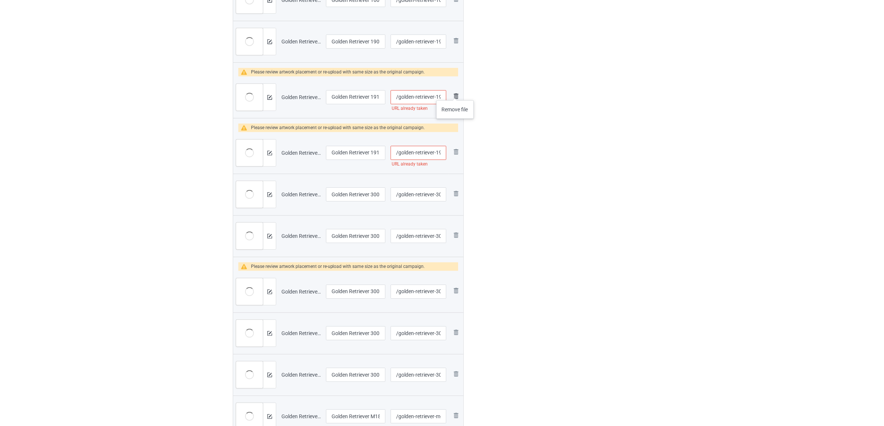
click at [455, 93] on img at bounding box center [455, 96] width 9 height 9
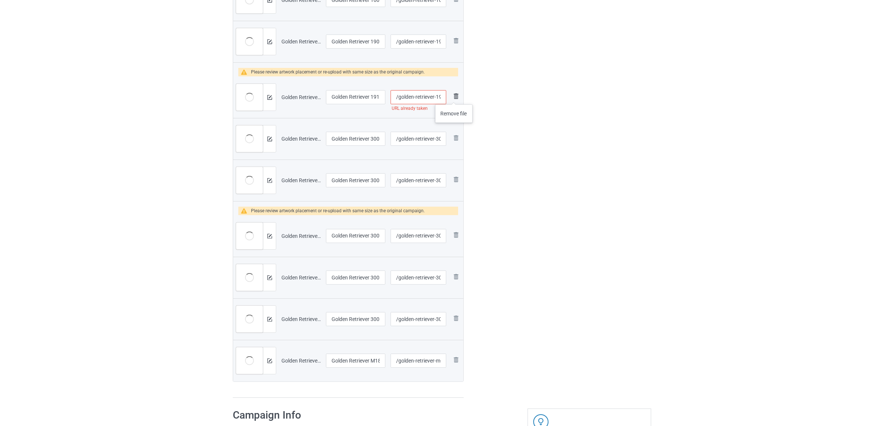
click at [454, 97] on img at bounding box center [455, 96] width 9 height 9
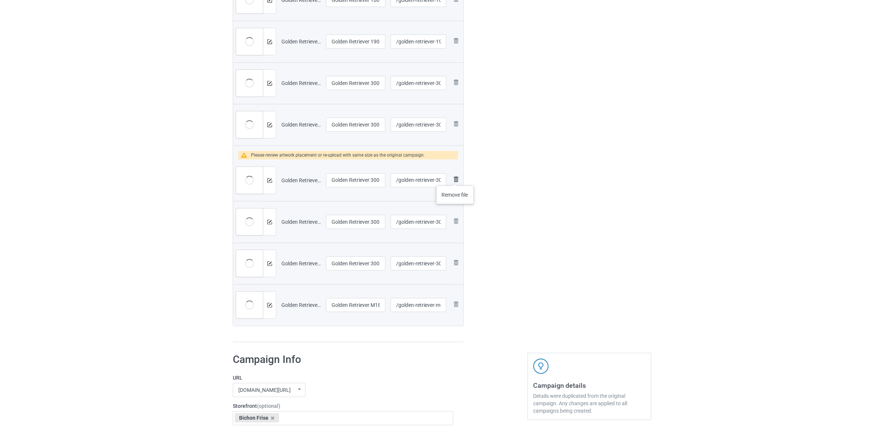
click at [455, 178] on img at bounding box center [455, 179] width 9 height 9
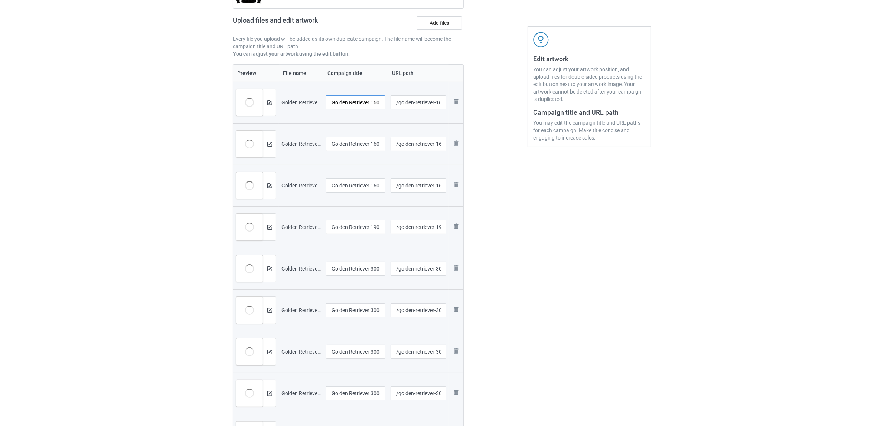
scroll to position [0, 14]
drag, startPoint x: 372, startPoint y: 105, endPoint x: 384, endPoint y: 103, distance: 12.0
click at [384, 103] on input "Golden Retriever 1607V (1)" at bounding box center [355, 102] width 59 height 14
drag, startPoint x: 377, startPoint y: 101, endPoint x: 301, endPoint y: 96, distance: 76.3
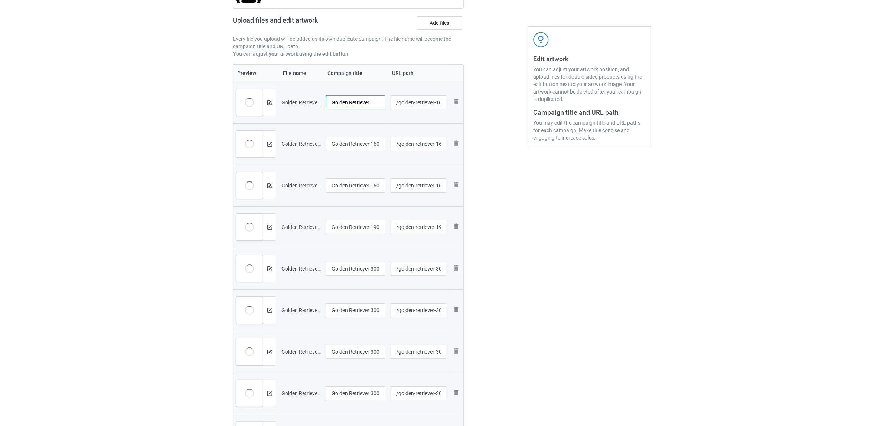
click at [301, 96] on tr "Preview and edit artwork Golden Retriever 1607V (1).png Golden Retriever /golde…" at bounding box center [348, 103] width 230 height 42
type input "Golden Retriever"
click at [347, 142] on input "Golden Retriever 1607V (2)" at bounding box center [355, 144] width 59 height 14
paste input "text"
type input "Golden Retriever"
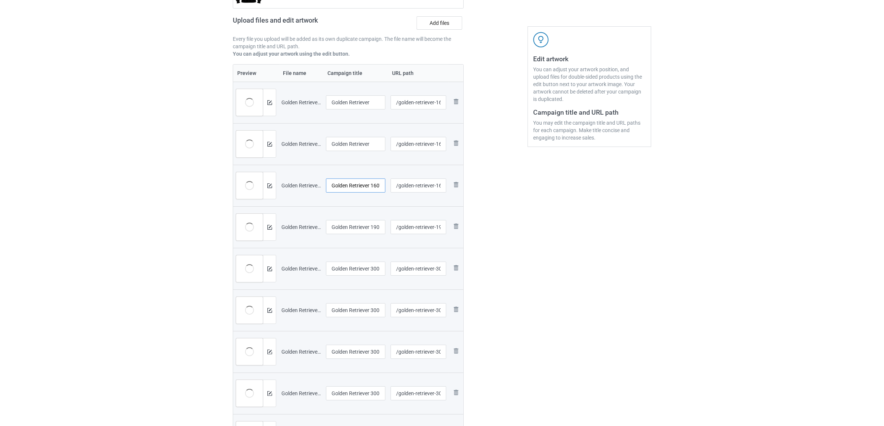
click at [355, 188] on input "Golden Retriever 1607V (4)" at bounding box center [355, 186] width 59 height 14
paste input "text"
type input "Golden Retriever"
click at [361, 232] on input "Golden Retriever 1905A (6)" at bounding box center [355, 227] width 59 height 14
paste input "text"
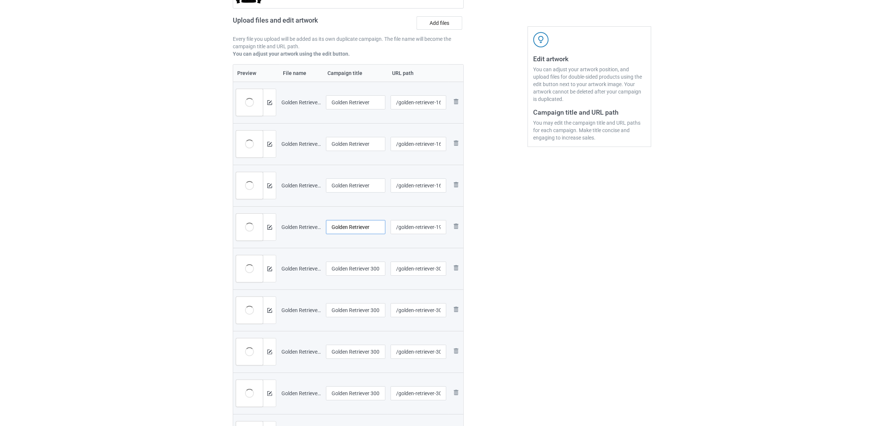
type input "Golden Retriever"
click at [359, 269] on input "Golden Retriever 3006A (1)" at bounding box center [355, 269] width 59 height 14
paste input "text"
type input "Golden Retriever"
click at [365, 311] on input "Golden Retriever 3006A (2)" at bounding box center [355, 310] width 59 height 14
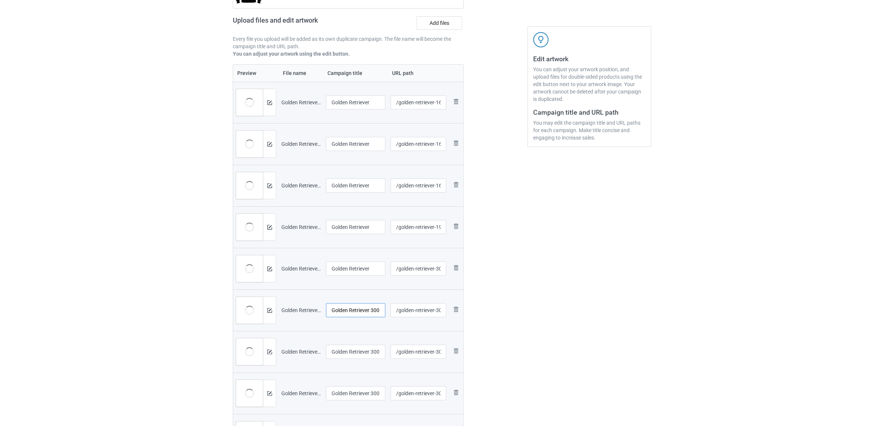
paste input "text"
type input "Golden Retriever"
click at [363, 349] on input "Golden Retriever 3006A (6)" at bounding box center [355, 352] width 59 height 14
paste input "text"
type input "Golden Retriever"
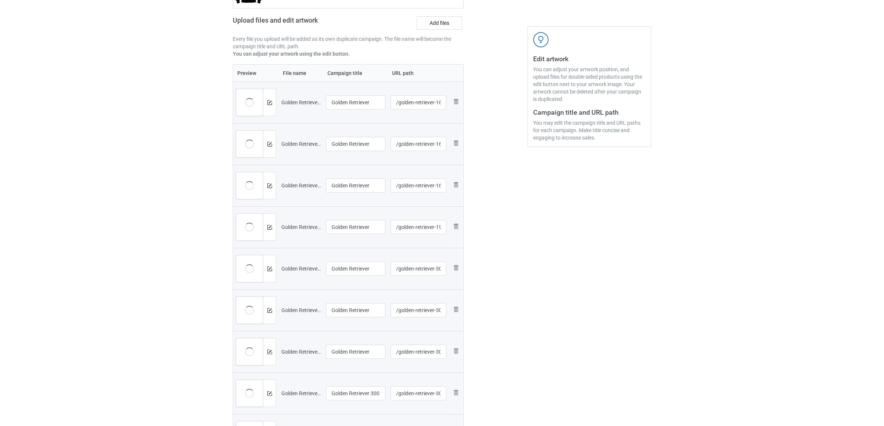
click at [572, 339] on div "Edit artwork You can adjust your artwork position, and upload files for double-…" at bounding box center [589, 210] width 134 height 535
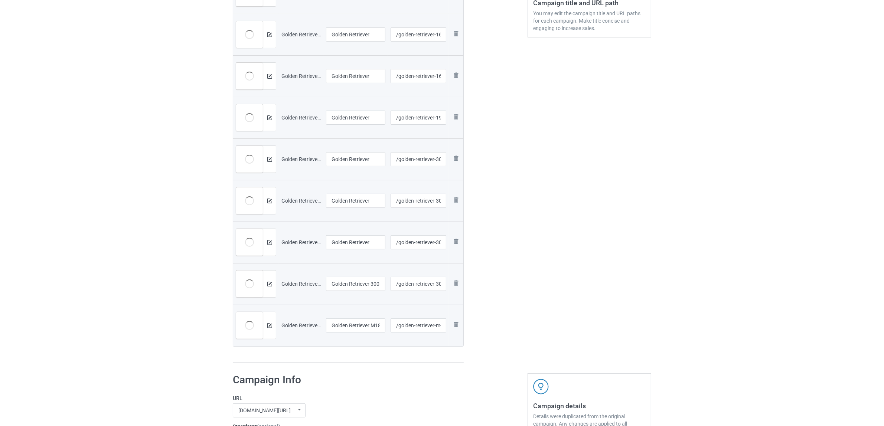
scroll to position [248, 0]
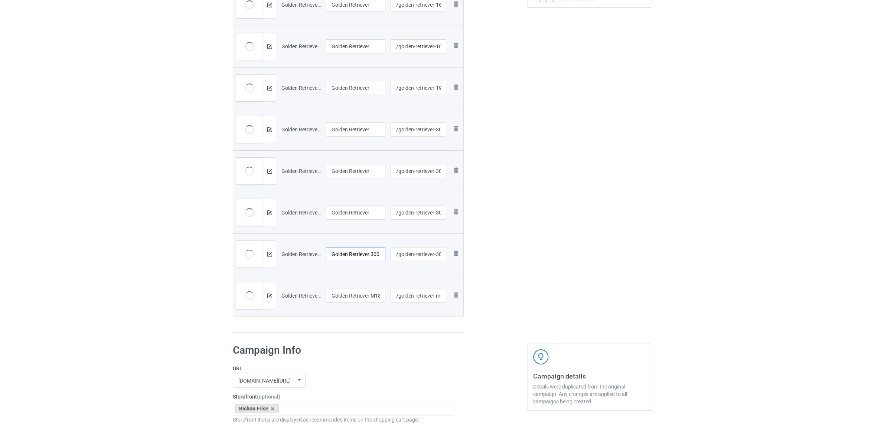
click at [358, 251] on input "Golden Retriever 3006A (7)" at bounding box center [355, 254] width 59 height 14
paste input "text"
type input "Golden Retriever"
click at [362, 300] on input "Golden Retriever M1804 (8)" at bounding box center [355, 296] width 59 height 14
paste input "text"
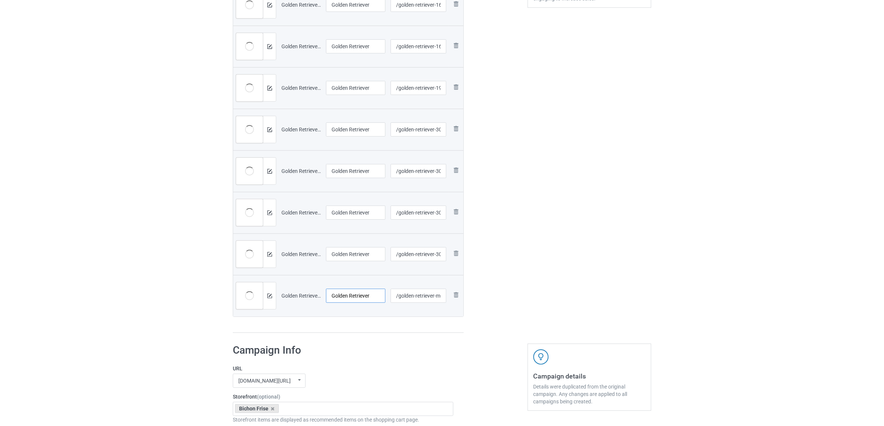
type input "Golden Retriever"
click at [358, 325] on div "Preview File name Campaign title URL path Preview and edit artwork Golden Retri…" at bounding box center [348, 129] width 231 height 408
click at [345, 297] on input "Golden Retriever" at bounding box center [355, 296] width 59 height 14
drag, startPoint x: 348, startPoint y: 297, endPoint x: 329, endPoint y: 297, distance: 19.3
click at [329, 297] on input "Golden Retriever" at bounding box center [355, 296] width 59 height 14
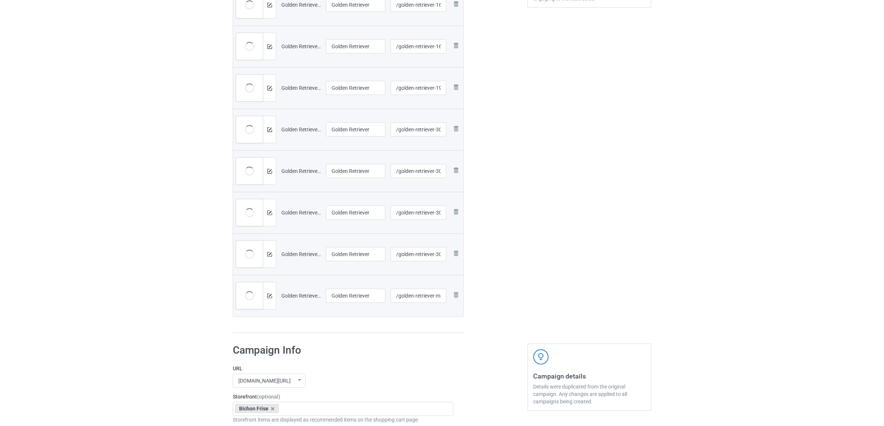
click at [363, 379] on div "[DOMAIN_NAME][URL] [DOMAIN_NAME][URL] [DOMAIN_NAME][URL] [DOMAIN_NAME][URL] [DO…" at bounding box center [343, 381] width 221 height 14
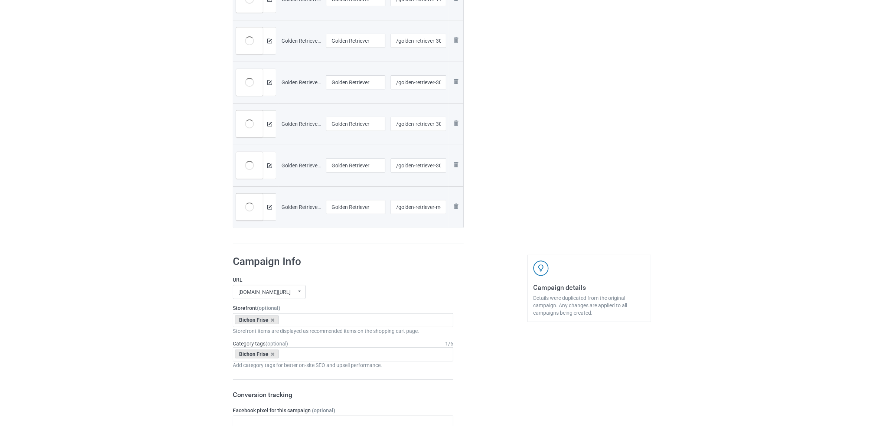
scroll to position [387, 0]
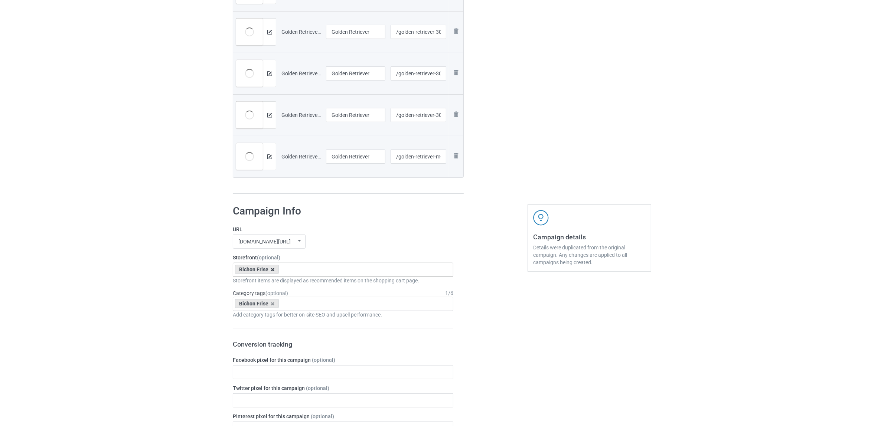
click at [271, 269] on icon at bounding box center [273, 269] width 4 height 5
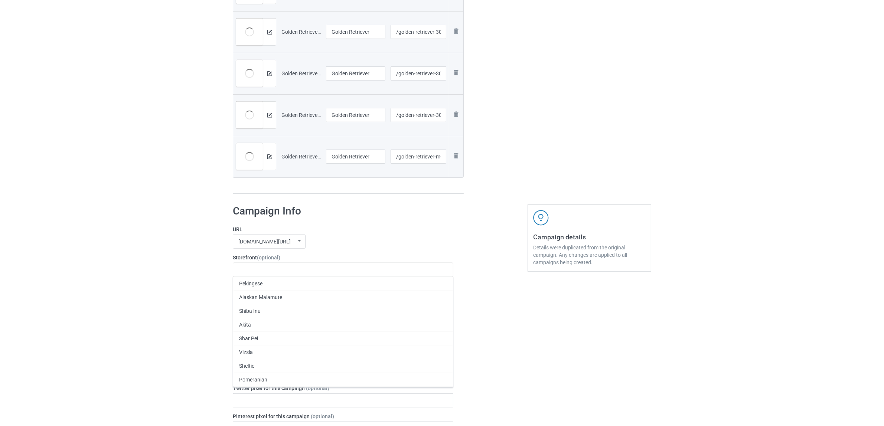
paste input "Golden"
type input "Golden"
click at [254, 283] on div "Golden Retriever" at bounding box center [343, 284] width 220 height 14
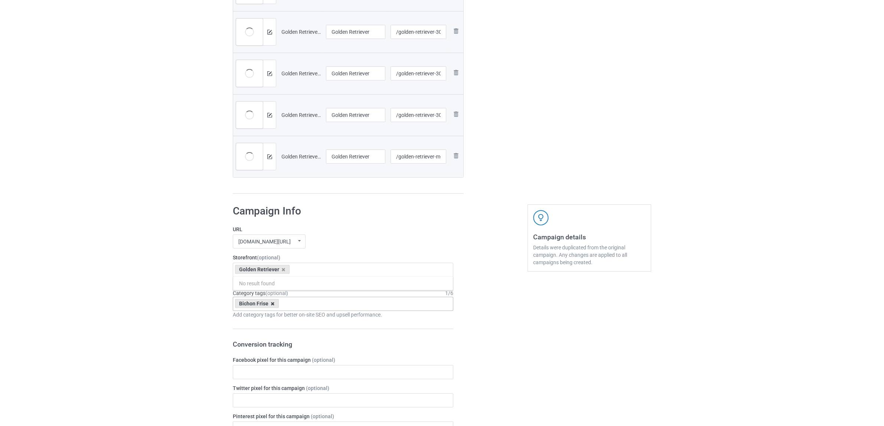
click at [273, 303] on icon at bounding box center [273, 303] width 4 height 5
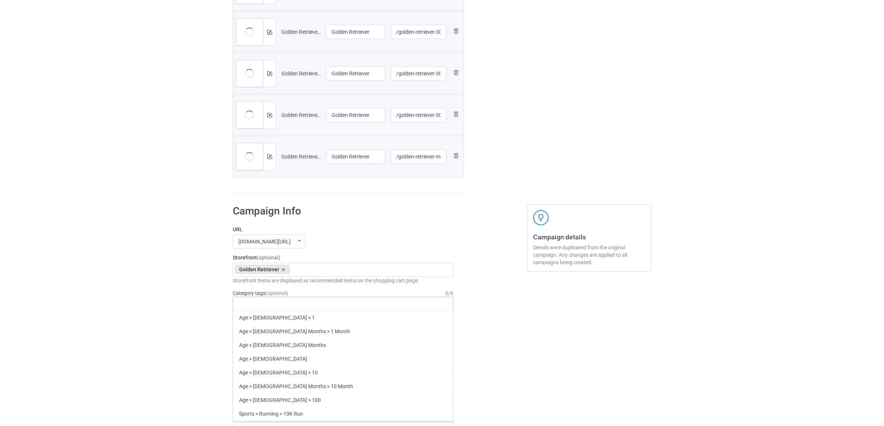
paste input "Golden"
type input "Golden"
click at [254, 333] on div "Golden" at bounding box center [343, 331] width 220 height 14
paste input "Golden"
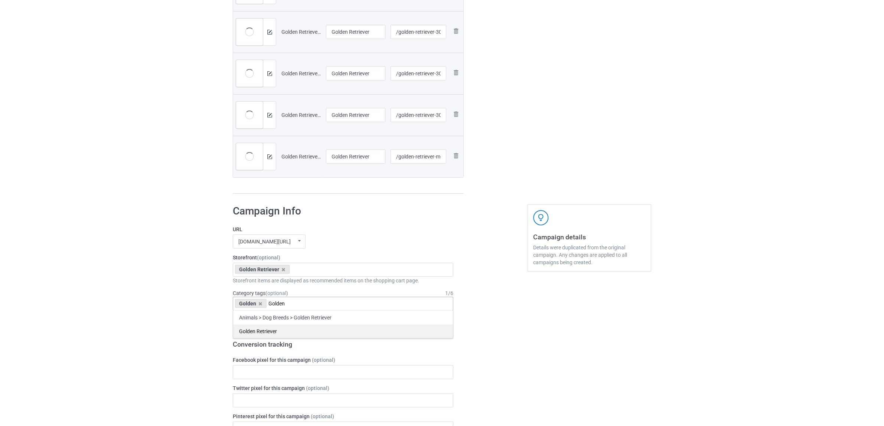
type input "Golden"
click at [254, 329] on div "Golden Retriever" at bounding box center [343, 331] width 220 height 14
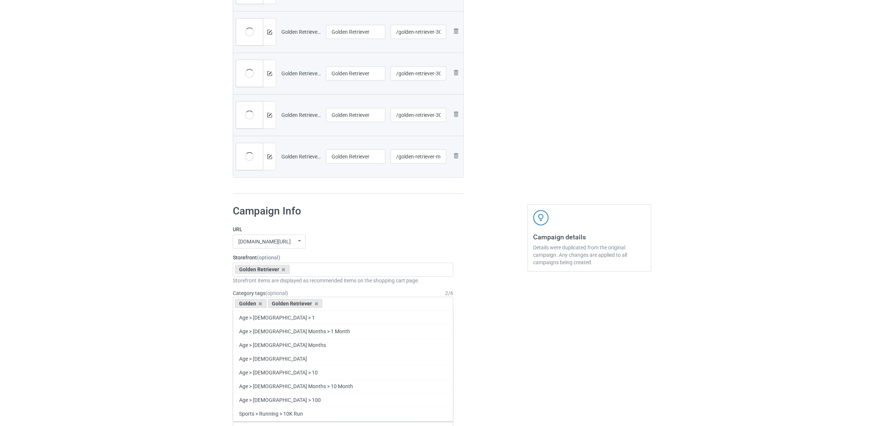
click at [176, 280] on div "Bulk duplicate campaign Campaign to duplicate Bichon Original Artwork 2148x2933…" at bounding box center [442, 261] width 884 height 1257
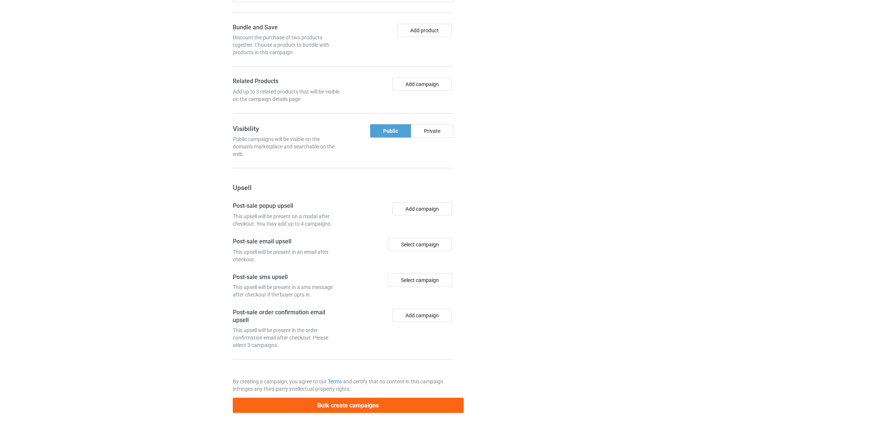
scroll to position [854, 0]
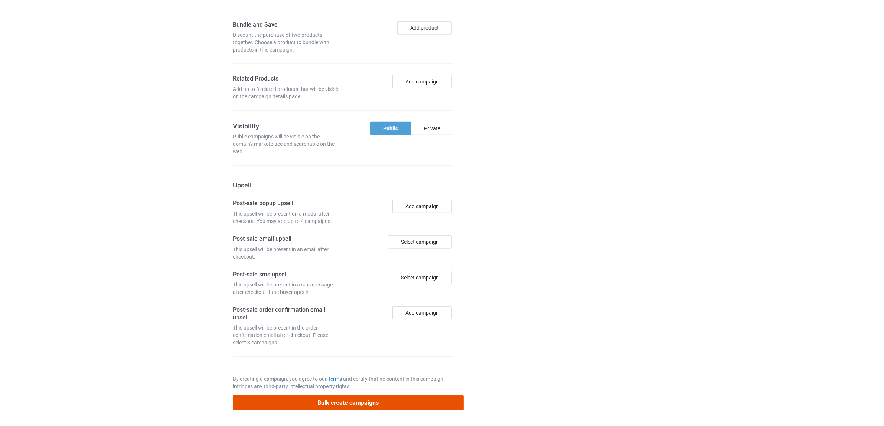
click at [358, 402] on button "Bulk create campaigns" at bounding box center [348, 402] width 231 height 15
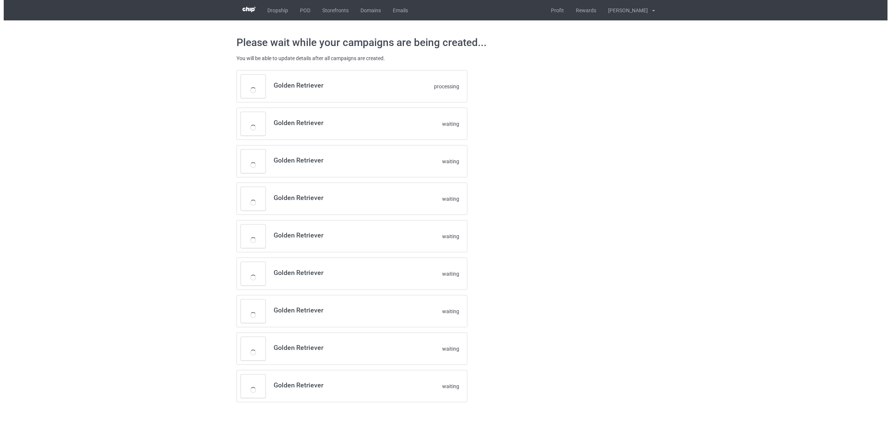
scroll to position [0, 0]
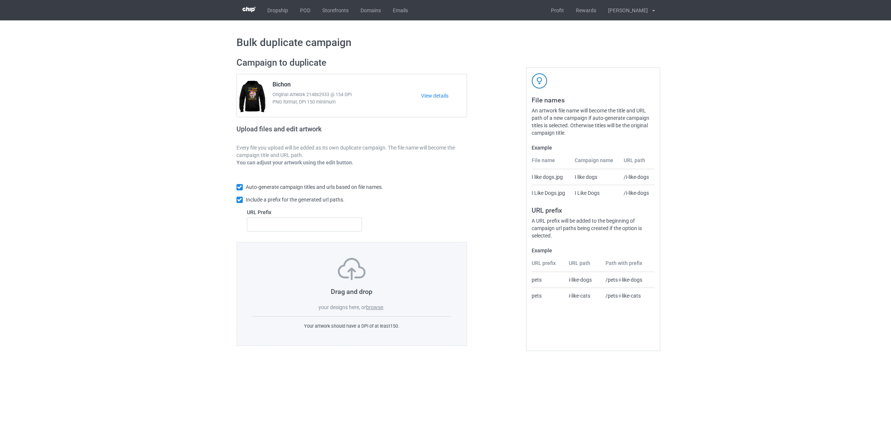
click at [375, 309] on label "browse" at bounding box center [374, 307] width 17 height 6
click at [0, 0] on input "browse" at bounding box center [0, 0] width 0 height 0
